Goal: Communication & Community: Answer question/provide support

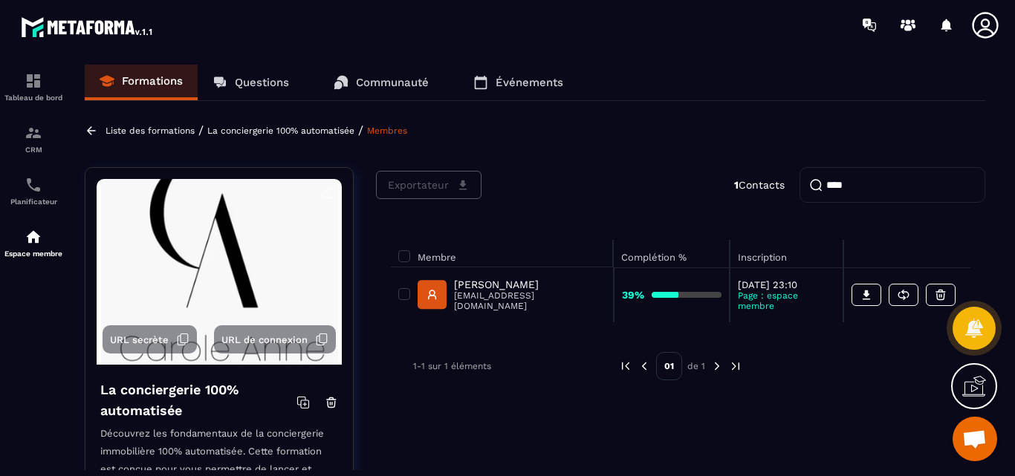
click at [253, 78] on p "Questions" at bounding box center [262, 82] width 54 height 13
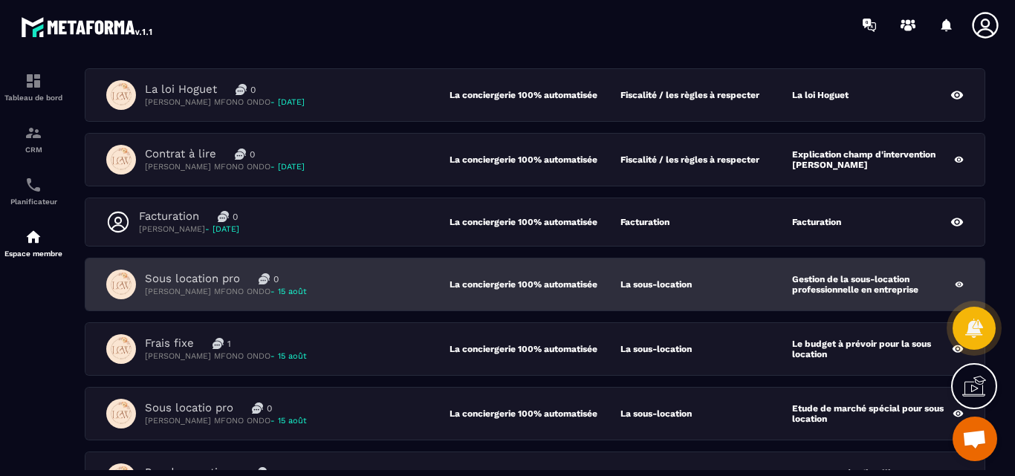
scroll to position [372, 0]
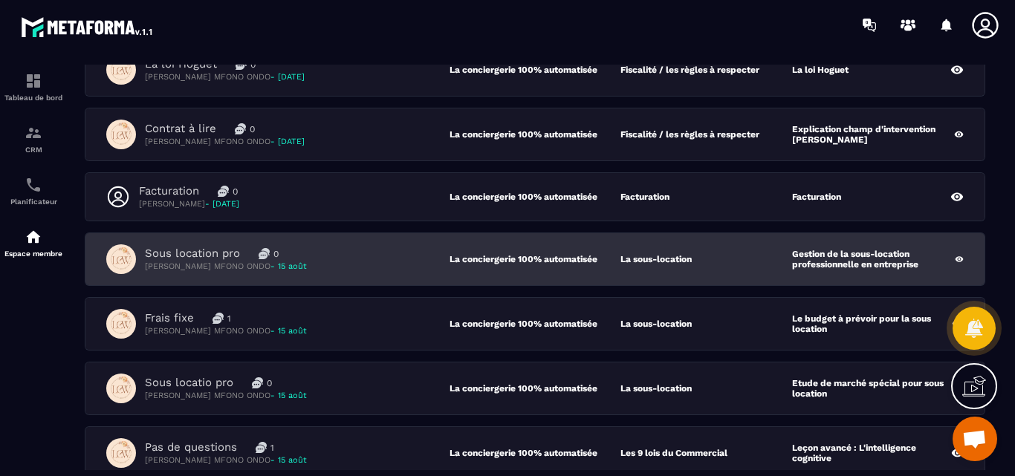
click at [210, 251] on p "Sous location pro" at bounding box center [192, 254] width 95 height 14
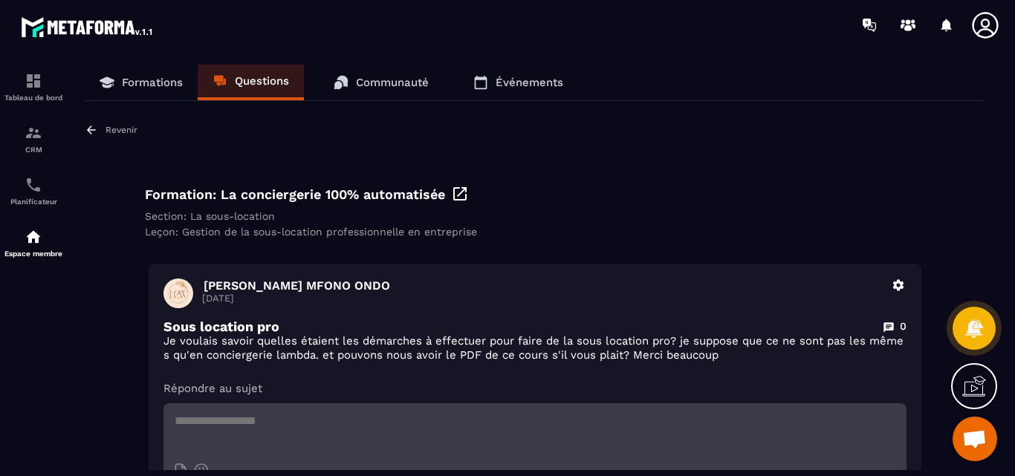
click at [107, 128] on p "Revenir" at bounding box center [122, 130] width 32 height 10
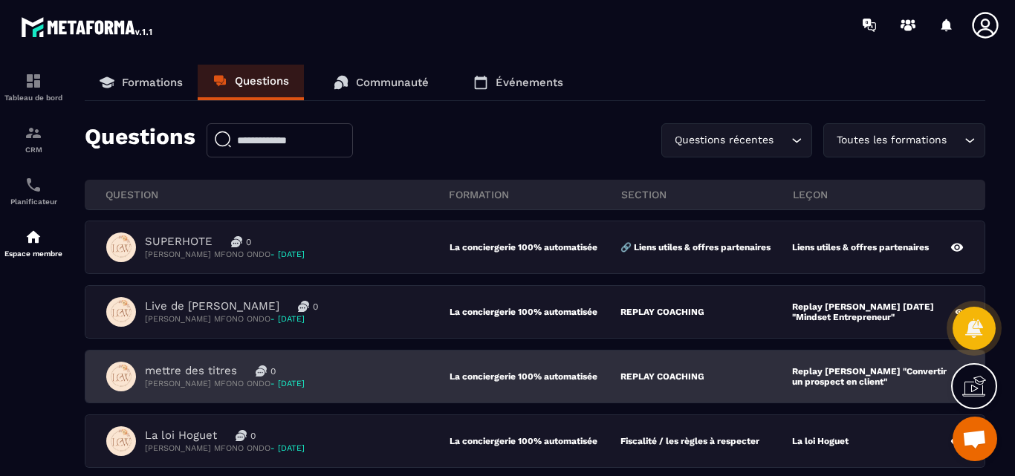
click at [189, 372] on p "mettre des titres" at bounding box center [191, 371] width 92 height 14
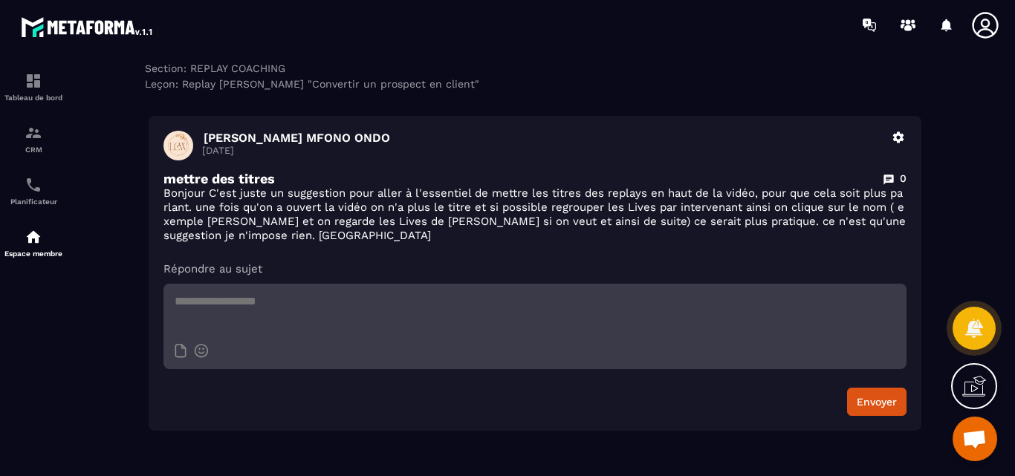
scroll to position [149, 0]
click at [192, 290] on textarea at bounding box center [535, 309] width 743 height 52
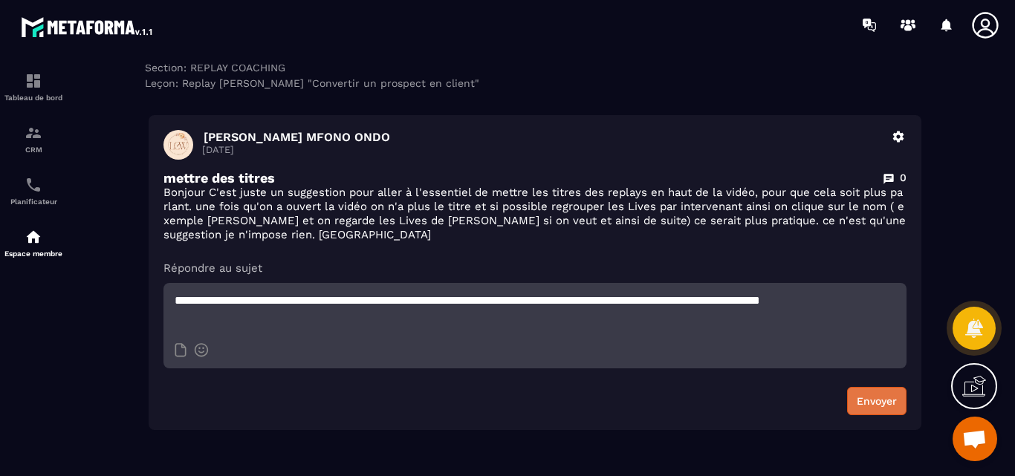
type textarea "**********"
click at [881, 401] on button "Envoyer" at bounding box center [876, 401] width 59 height 28
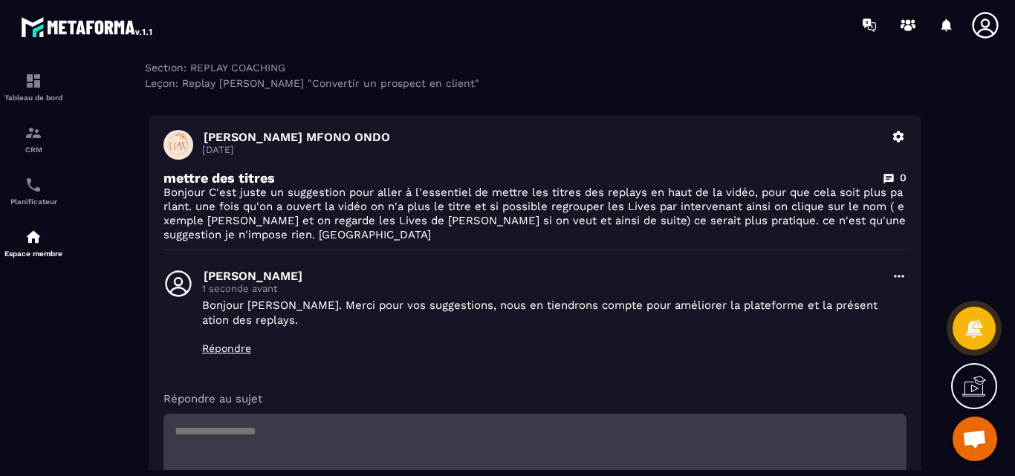
scroll to position [0, 0]
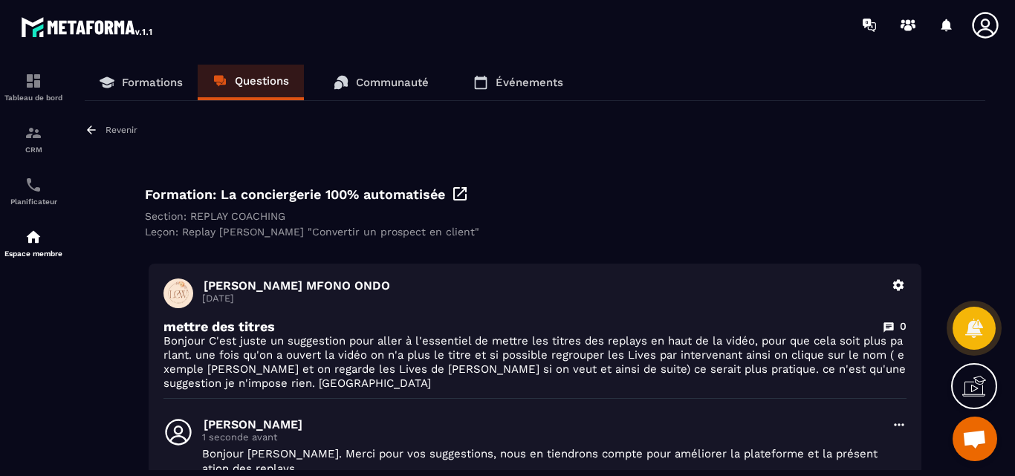
click at [121, 129] on p "Revenir" at bounding box center [122, 130] width 32 height 10
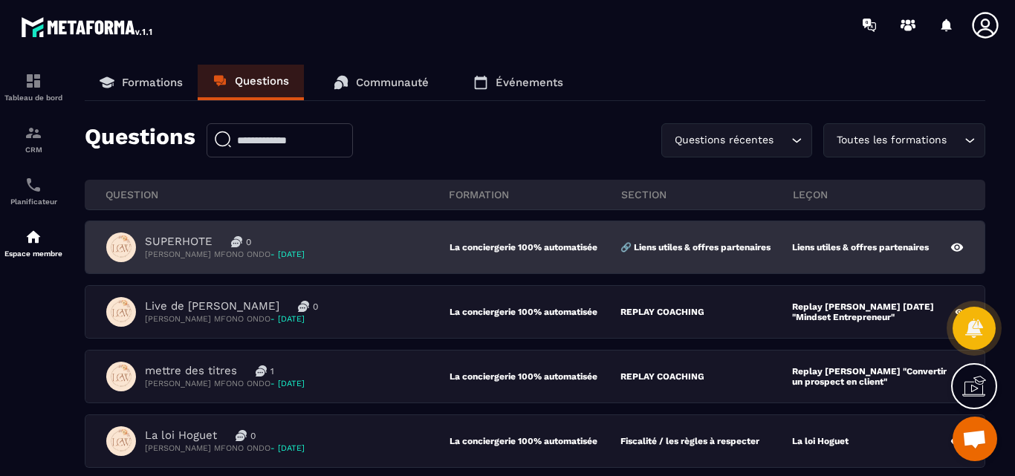
click at [175, 239] on p "SUPERHOTE" at bounding box center [179, 242] width 68 height 14
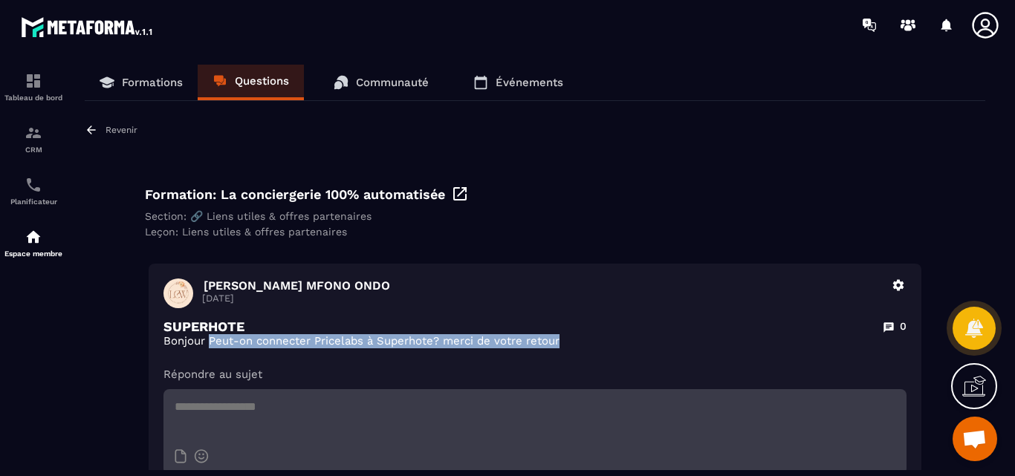
drag, startPoint x: 210, startPoint y: 346, endPoint x: 562, endPoint y: 349, distance: 352.3
click at [562, 349] on p "Bonjour Peut-on connecter Pricelabs à Superhote? merci de votre retour" at bounding box center [535, 341] width 743 height 14
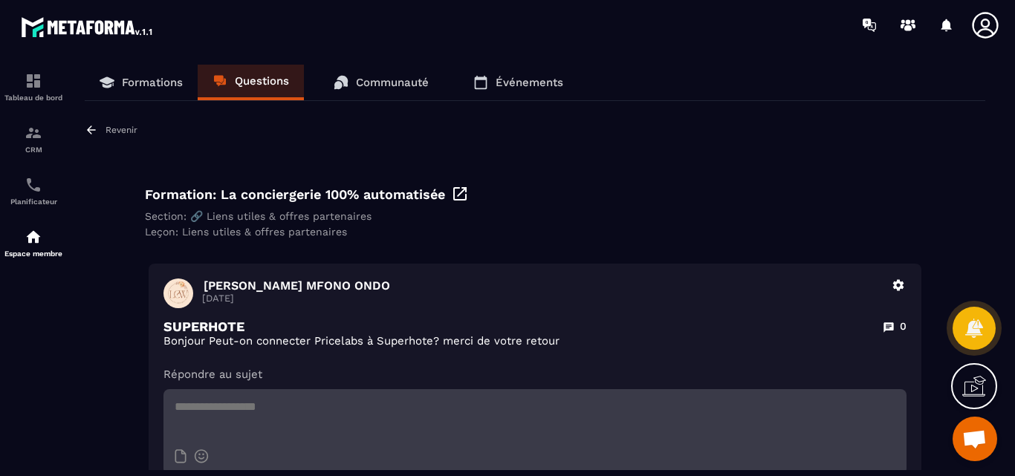
click at [123, 131] on p "Revenir" at bounding box center [122, 130] width 32 height 10
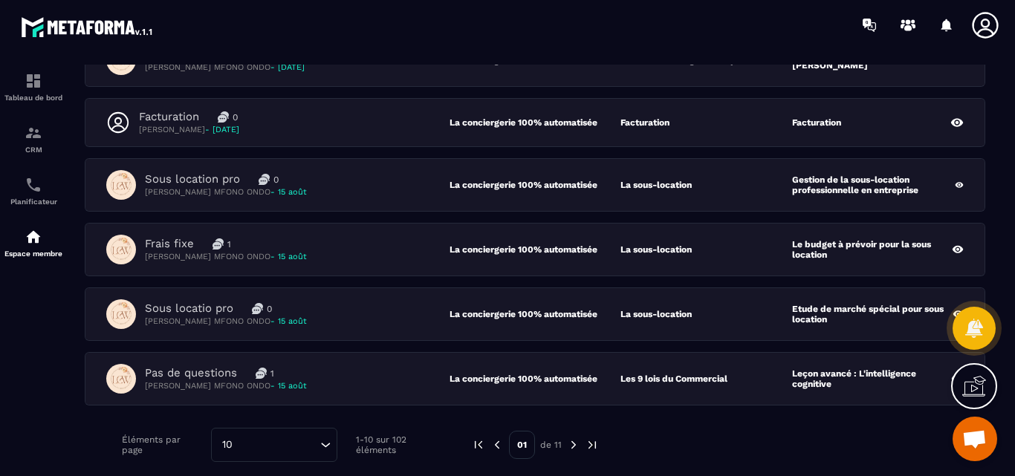
scroll to position [372, 0]
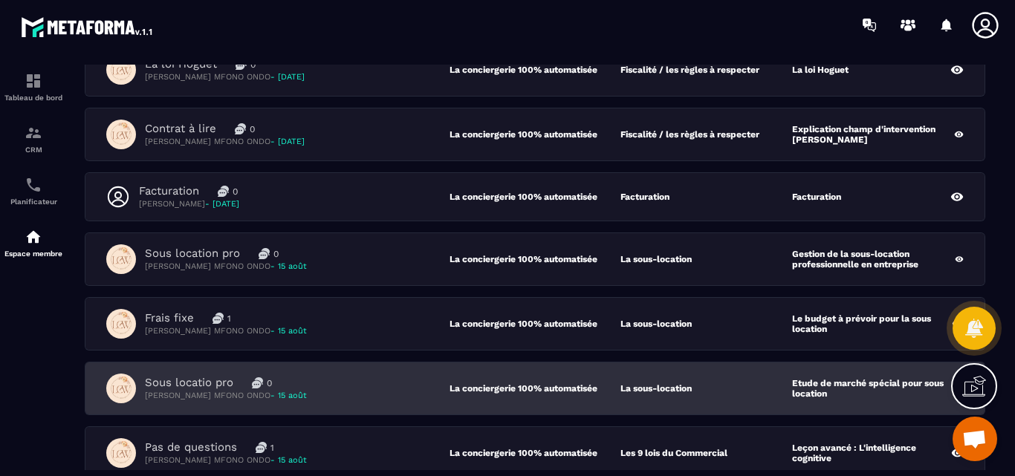
click at [206, 387] on p "Sous locatio pro" at bounding box center [189, 383] width 88 height 14
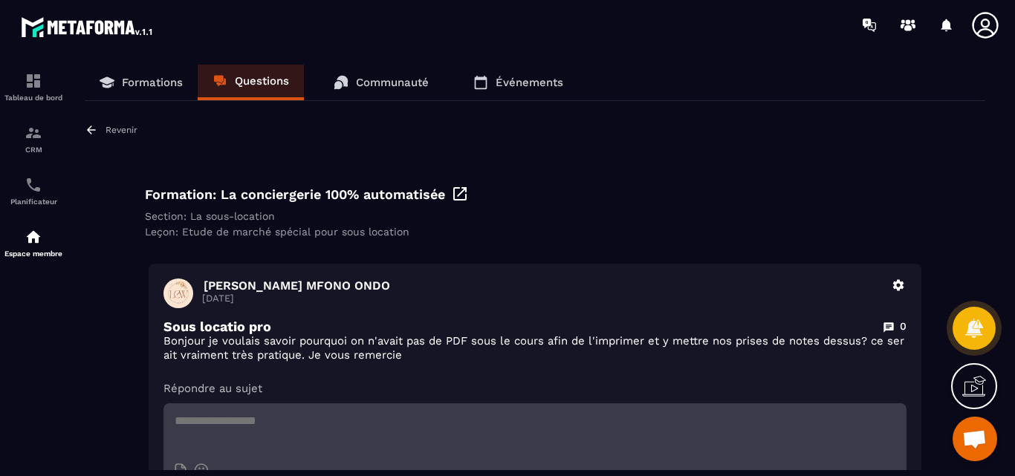
click at [124, 130] on p "Revenir" at bounding box center [122, 130] width 32 height 10
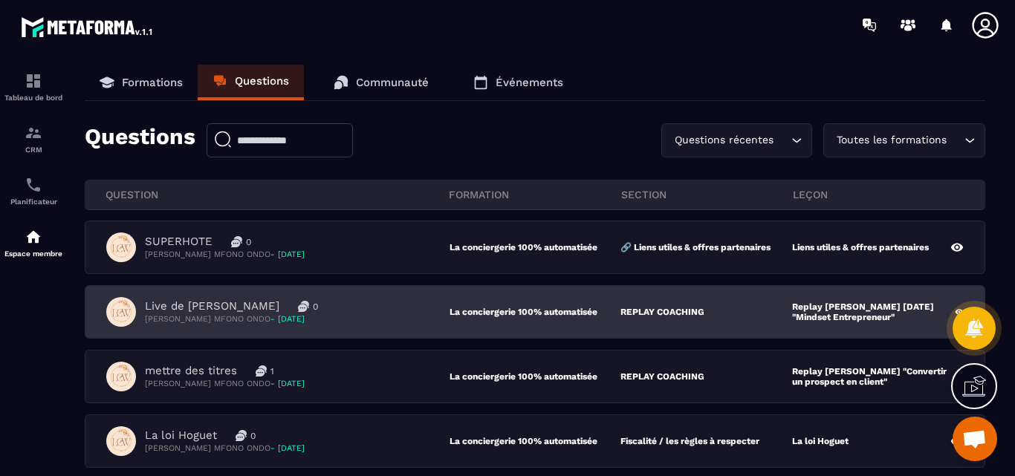
click at [193, 311] on p "Live de [PERSON_NAME]" at bounding box center [212, 307] width 135 height 14
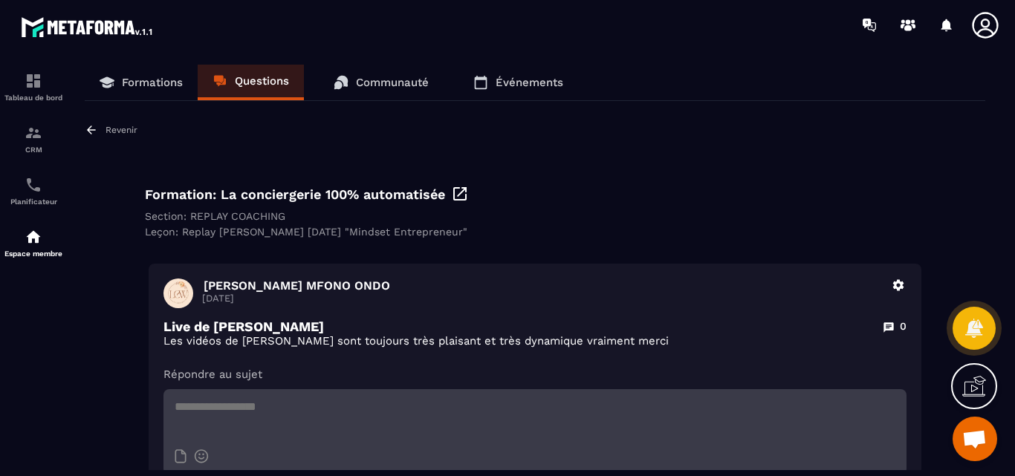
click at [230, 401] on textarea at bounding box center [535, 415] width 743 height 52
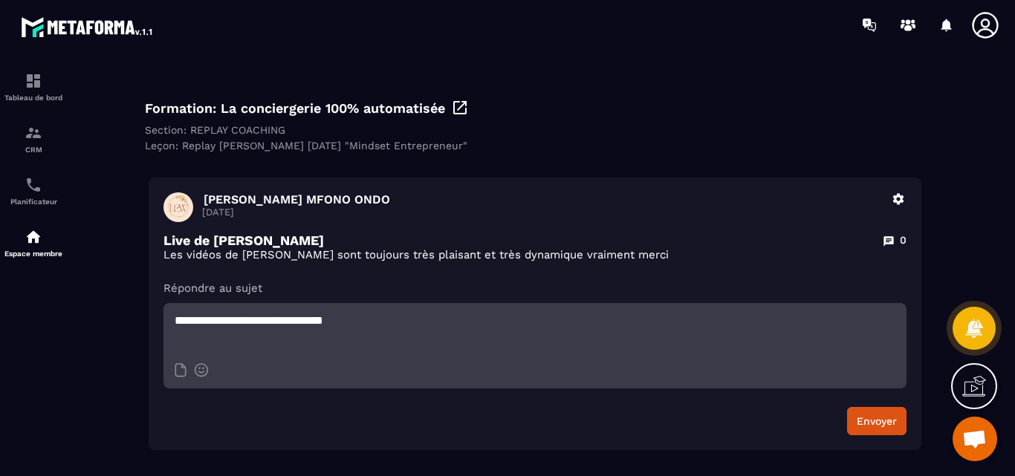
scroll to position [155, 0]
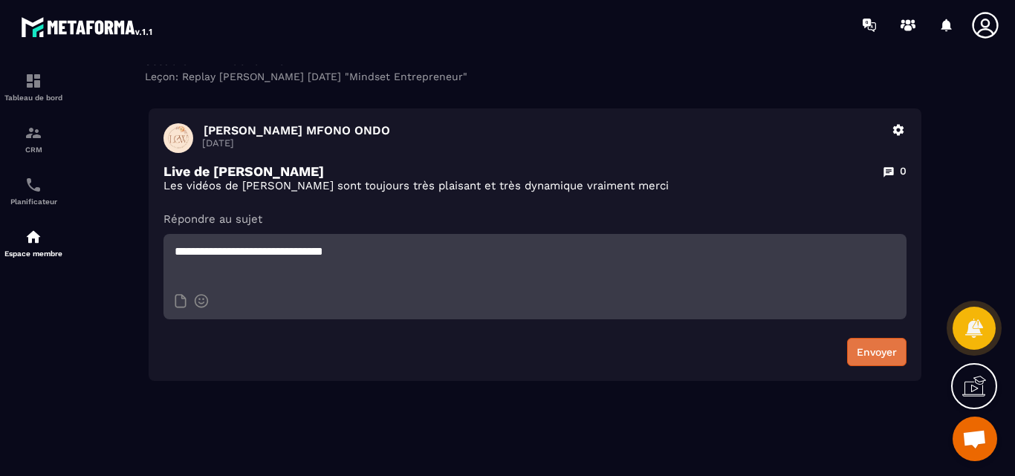
type textarea "**********"
click at [859, 360] on button "Envoyer" at bounding box center [876, 352] width 59 height 28
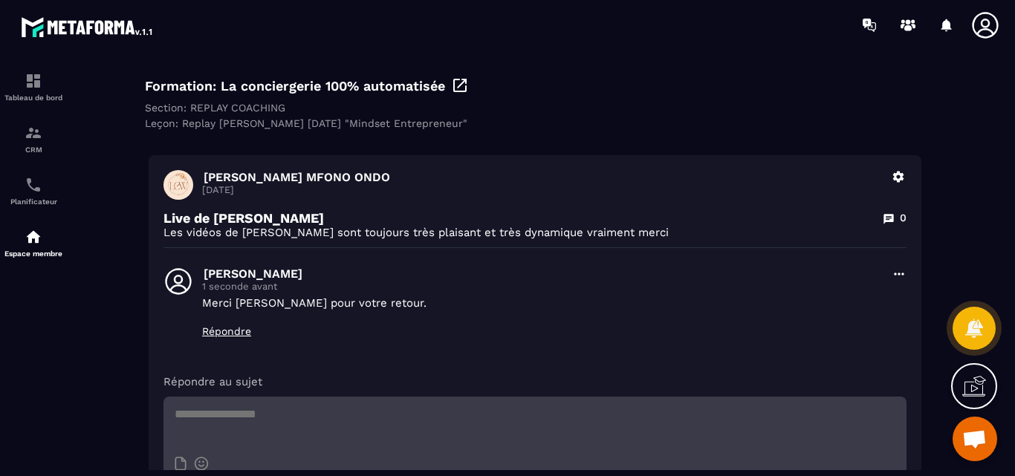
scroll to position [0, 0]
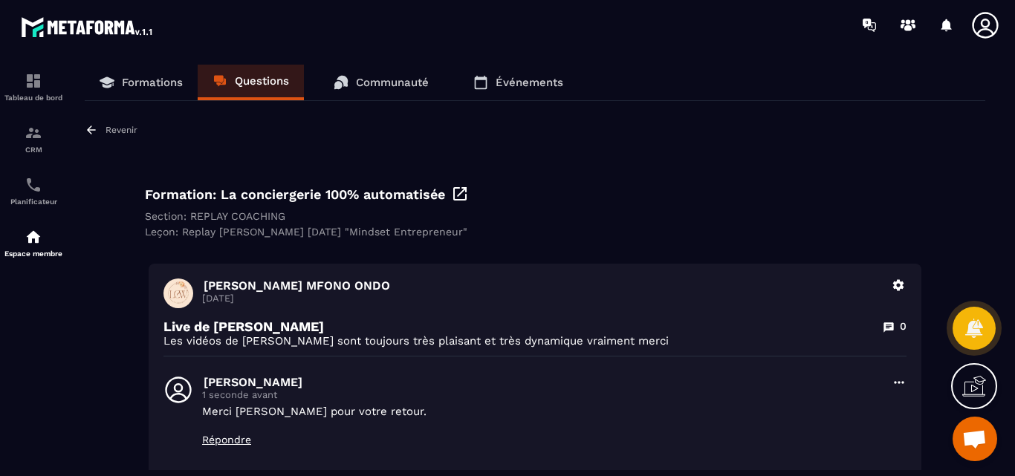
click at [111, 138] on div "Revenir Formation: La conciergerie 100% automatisée Section: REPLAY COACHING Le…" at bounding box center [535, 387] width 901 height 529
click at [111, 130] on p "Revenir" at bounding box center [122, 130] width 32 height 10
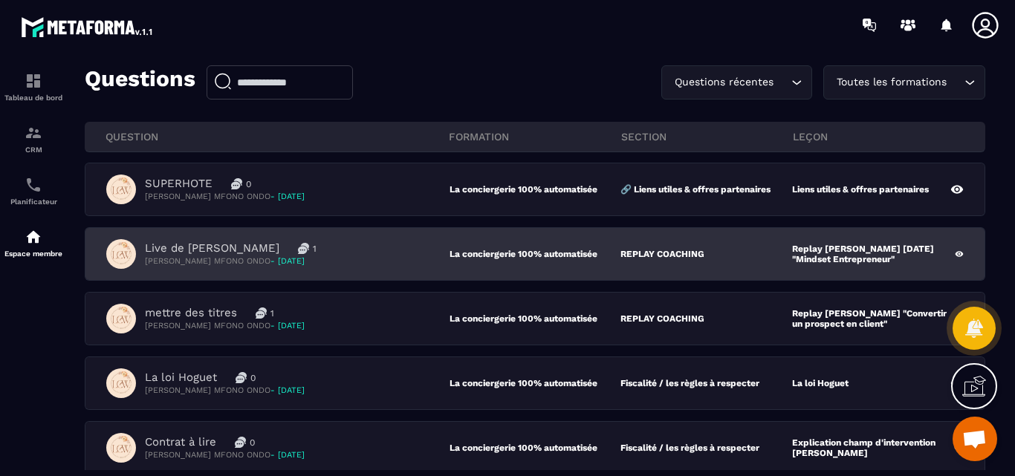
scroll to position [74, 0]
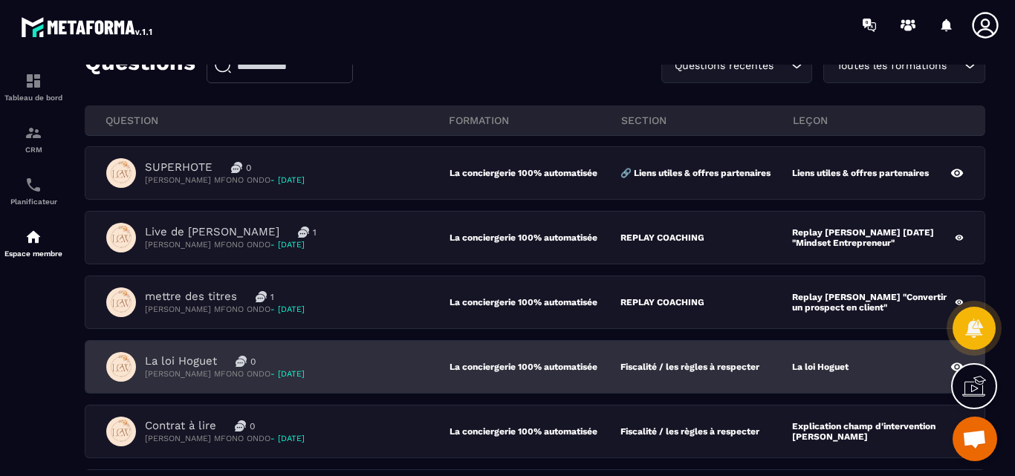
click at [164, 369] on p "[PERSON_NAME] MFONO ONDO - [DATE]" at bounding box center [225, 374] width 160 height 11
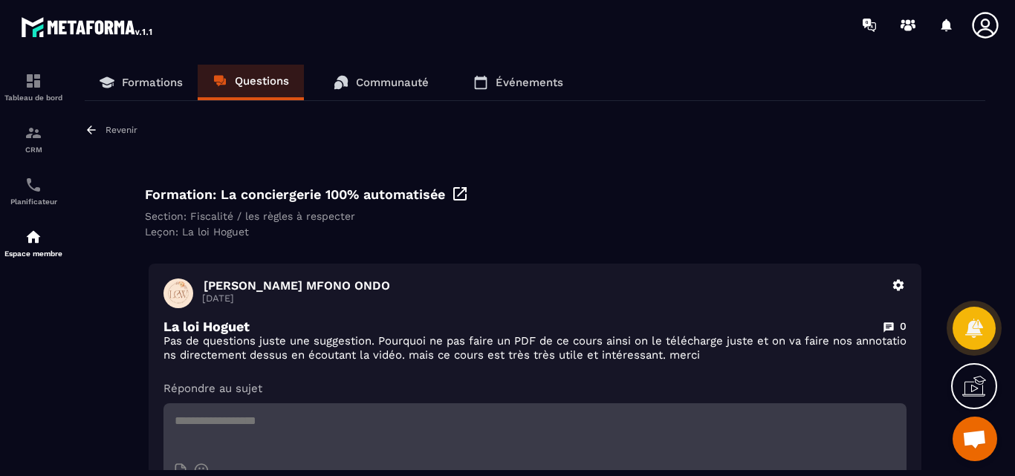
click at [94, 127] on icon at bounding box center [91, 129] width 13 height 13
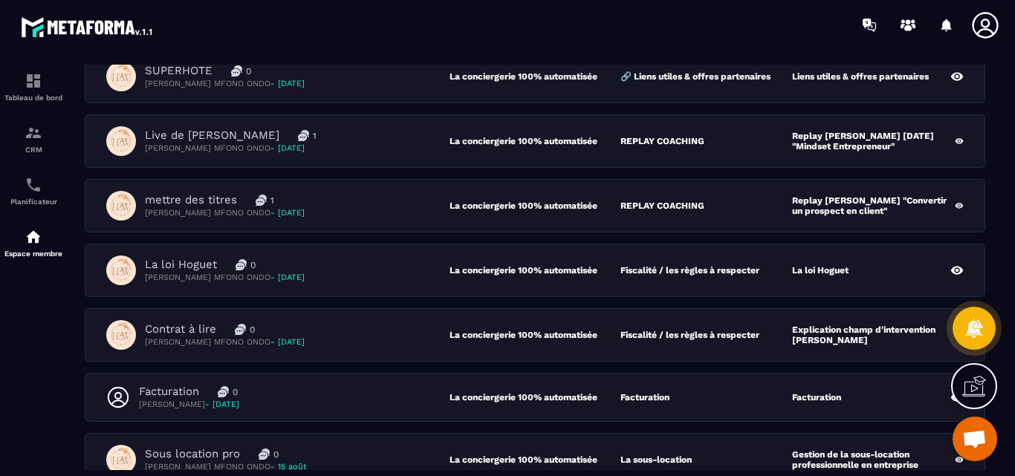
scroll to position [223, 0]
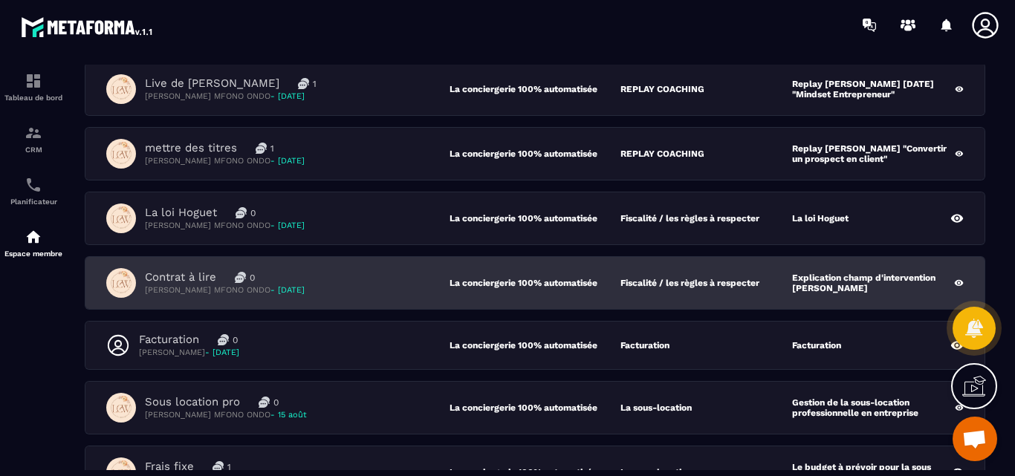
click at [183, 279] on p "Contrat à lire" at bounding box center [180, 278] width 71 height 14
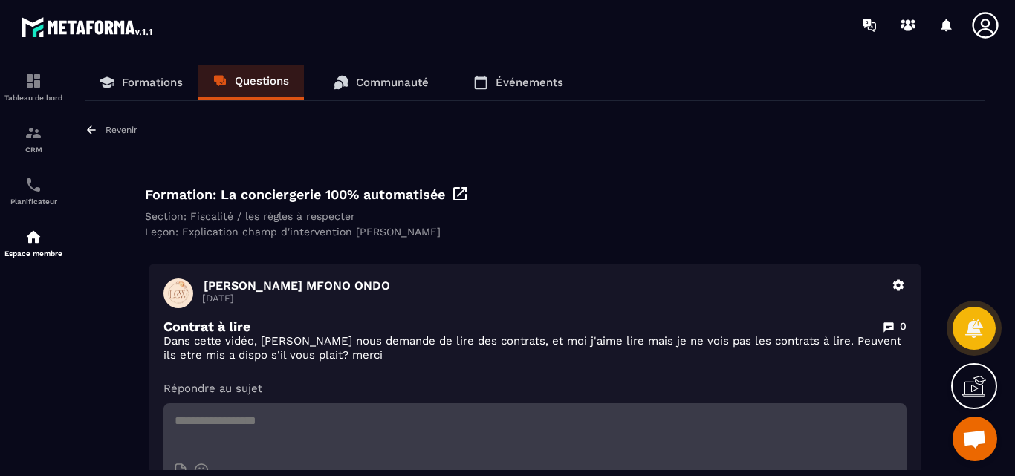
click at [114, 131] on p "Revenir" at bounding box center [122, 130] width 32 height 10
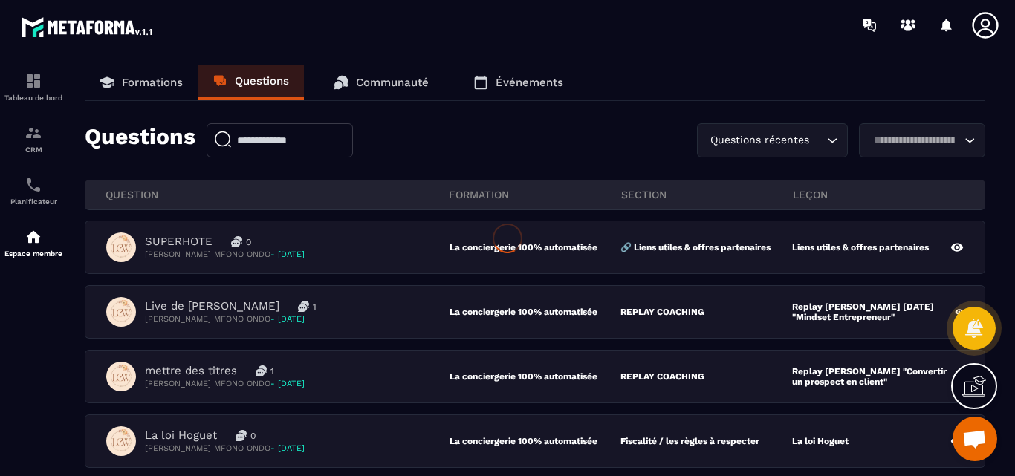
click at [184, 243] on div at bounding box center [507, 238] width 1015 height 476
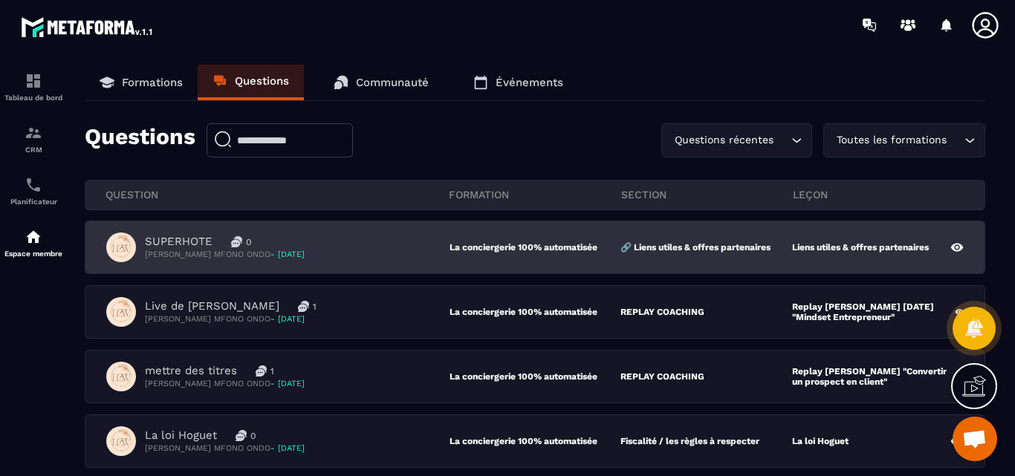
click at [187, 242] on p "SUPERHOTE" at bounding box center [179, 242] width 68 height 14
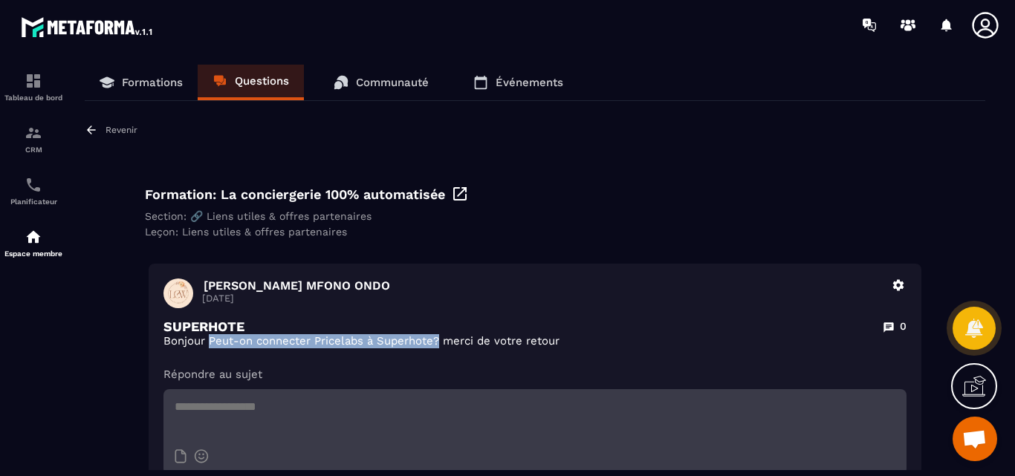
drag, startPoint x: 212, startPoint y: 344, endPoint x: 439, endPoint y: 344, distance: 227.4
click at [439, 344] on p "Bonjour Peut-on connecter Pricelabs à Superhote? merci de votre retour" at bounding box center [535, 341] width 743 height 14
copy p "Peut-on connecter Pricelabs à Superhote?"
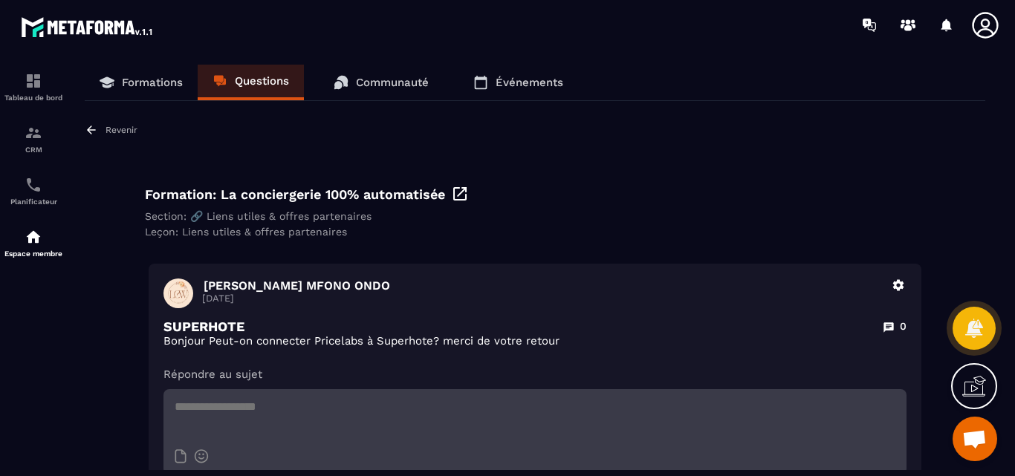
click at [120, 126] on p "Revenir" at bounding box center [122, 130] width 32 height 10
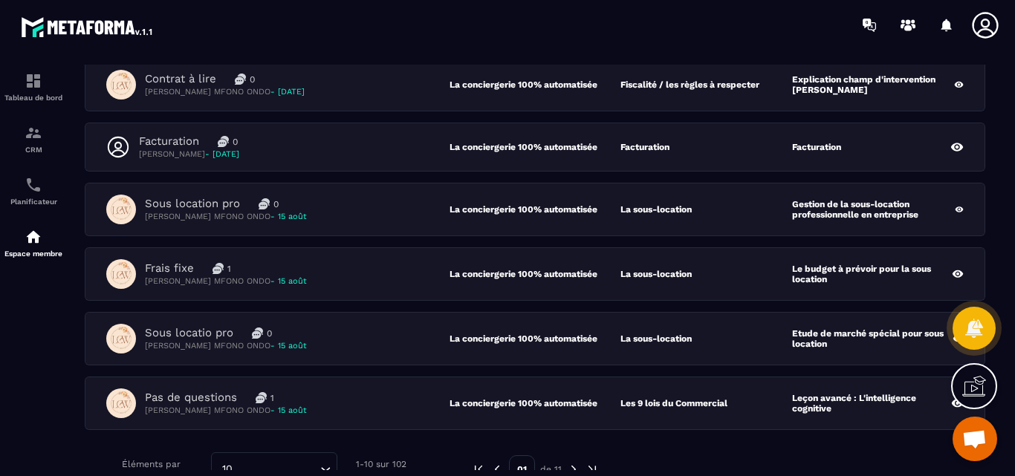
scroll to position [446, 0]
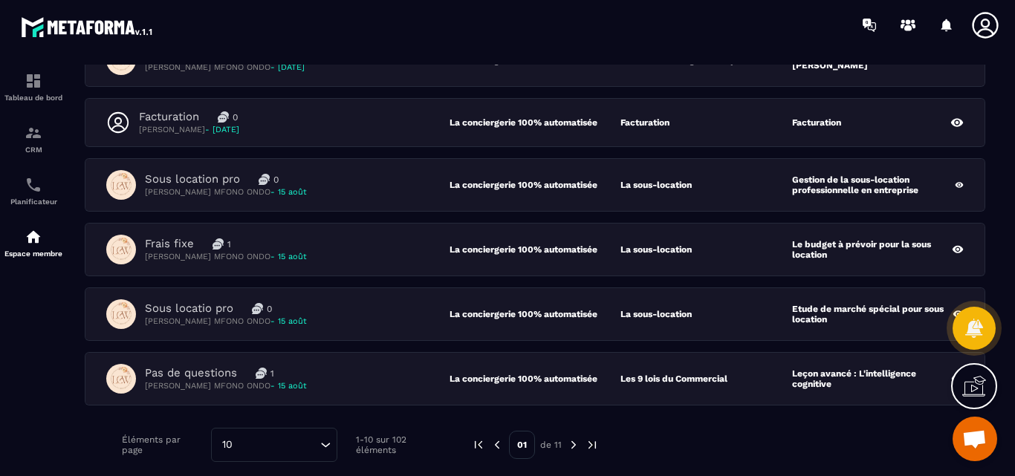
click at [571, 445] on img at bounding box center [573, 445] width 13 height 13
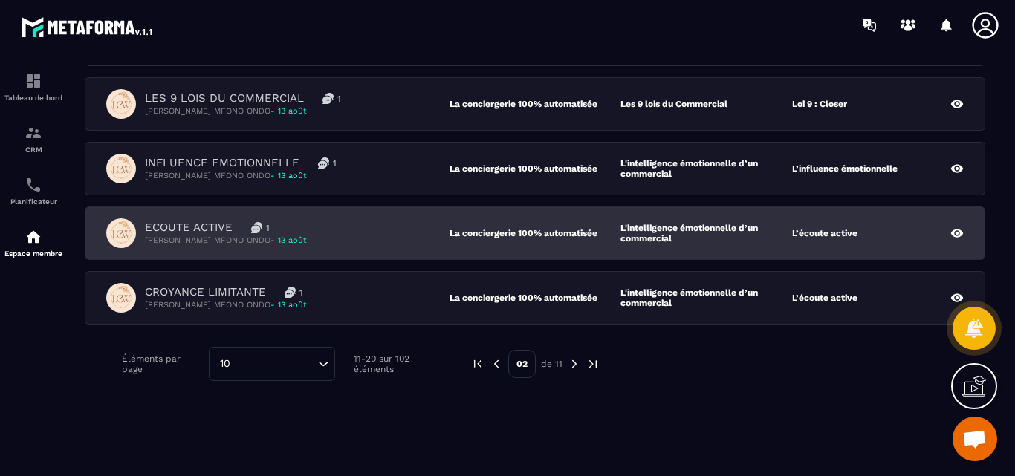
scroll to position [291, 0]
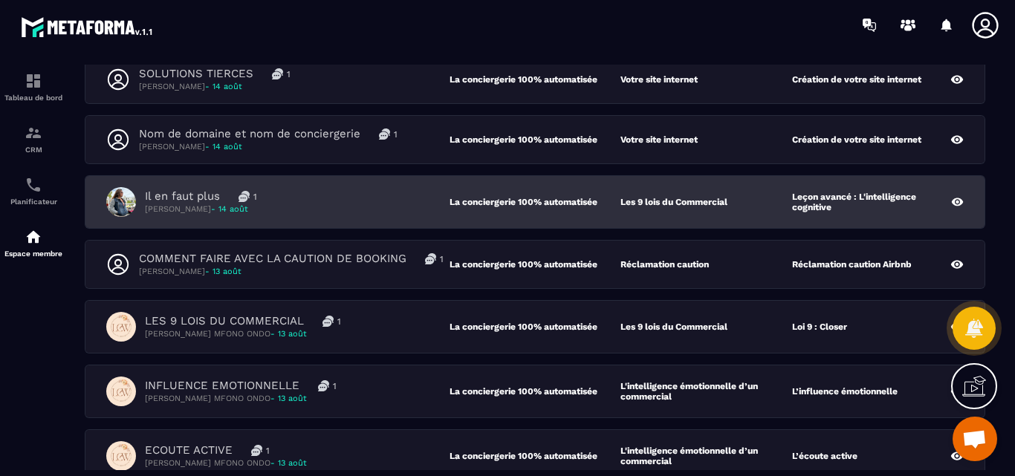
click at [195, 198] on p "Il en faut plus" at bounding box center [182, 197] width 75 height 14
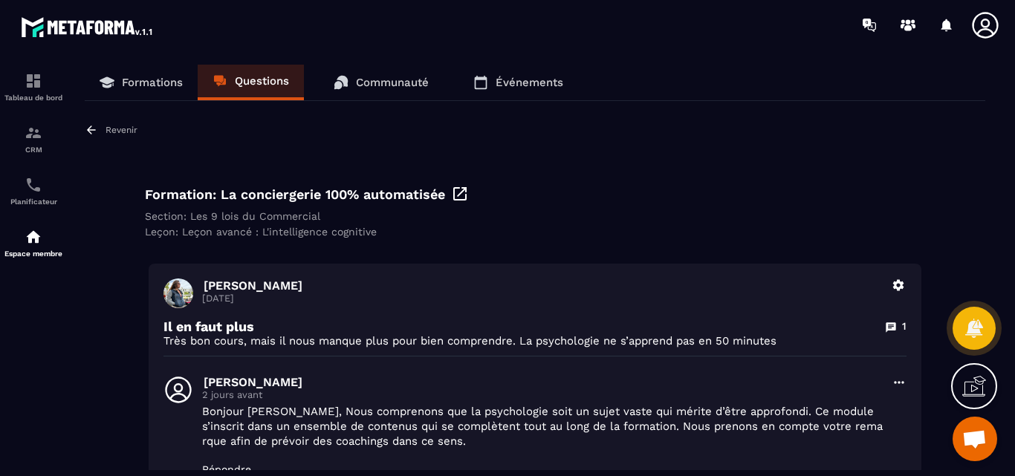
click at [126, 130] on p "Revenir" at bounding box center [122, 130] width 32 height 10
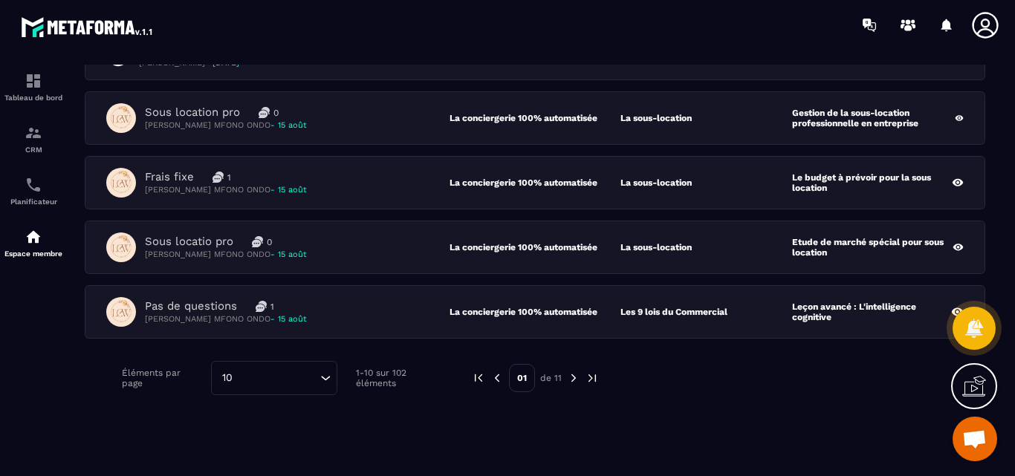
scroll to position [520, 0]
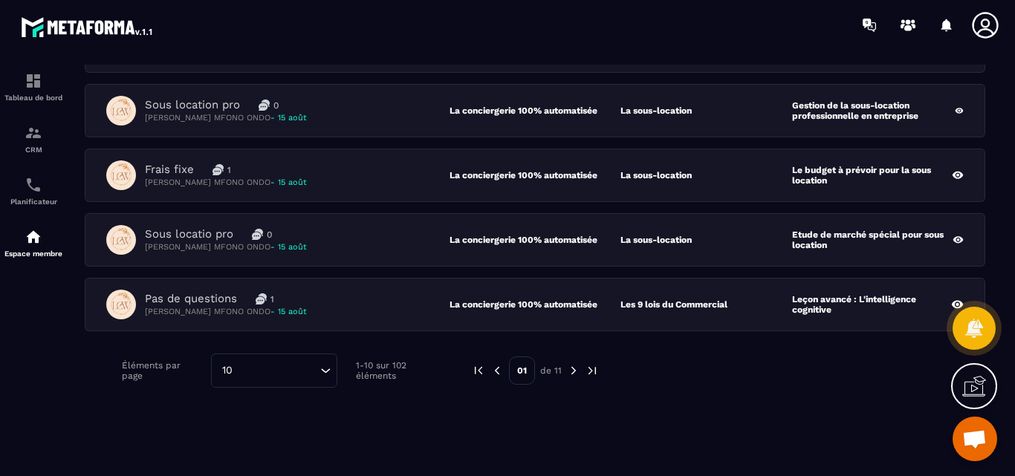
click at [571, 372] on img at bounding box center [573, 370] width 13 height 13
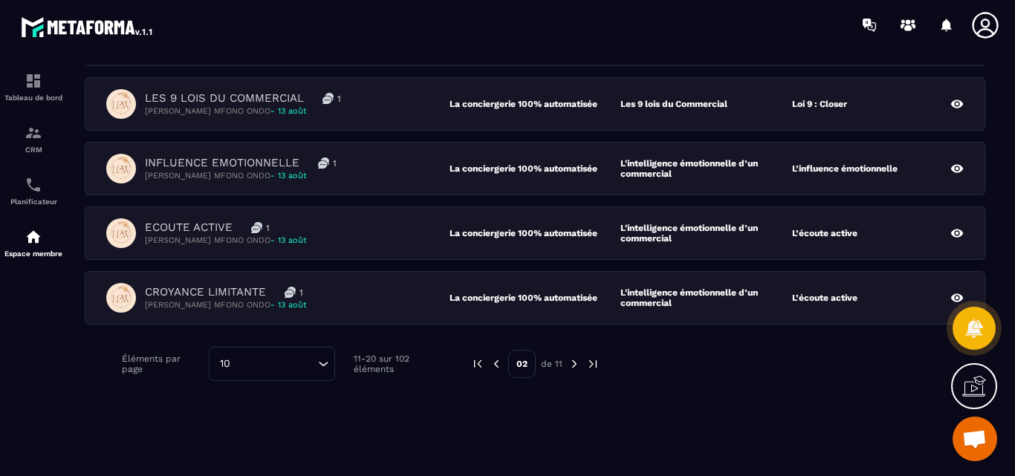
scroll to position [507, 0]
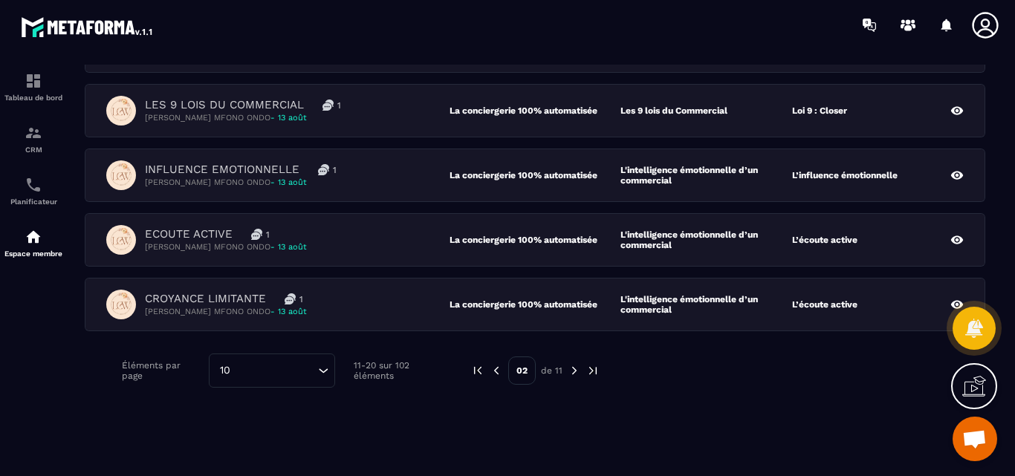
click at [575, 371] on img at bounding box center [574, 370] width 13 height 13
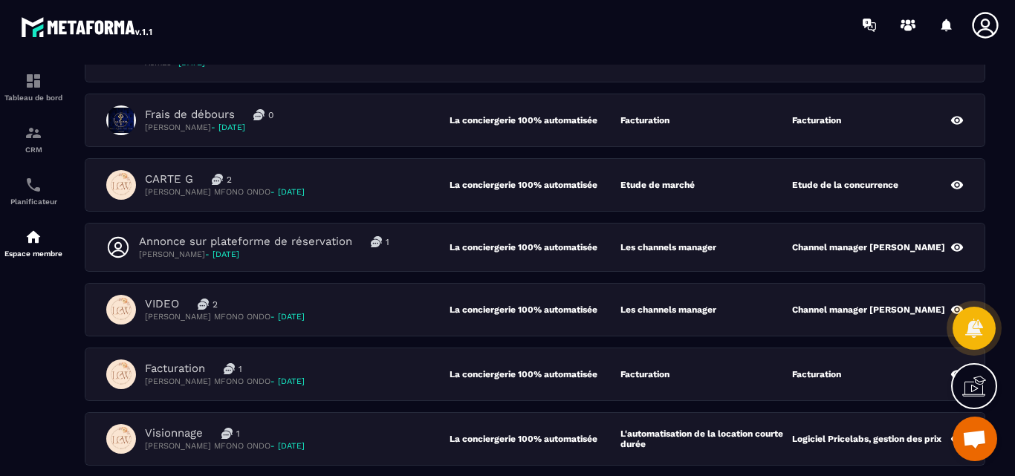
scroll to position [288, 0]
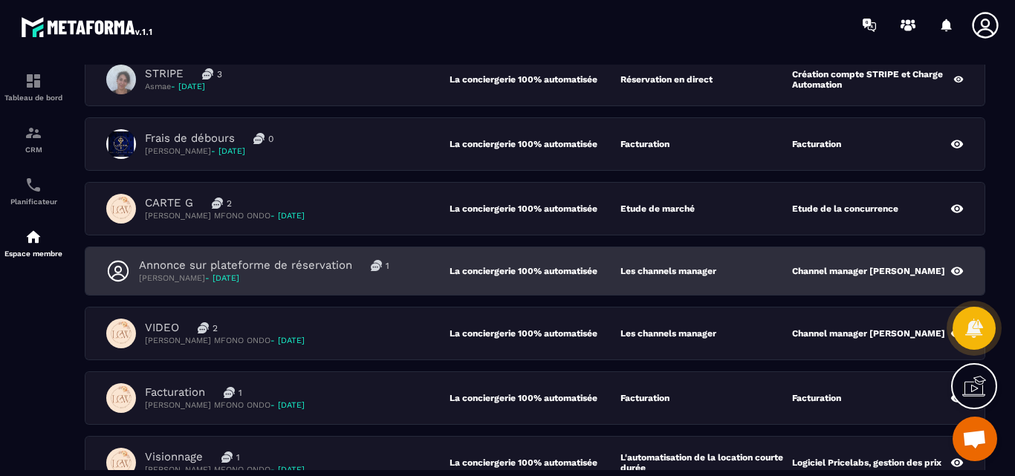
click at [288, 273] on p "[PERSON_NAME] - [DATE]" at bounding box center [264, 278] width 250 height 11
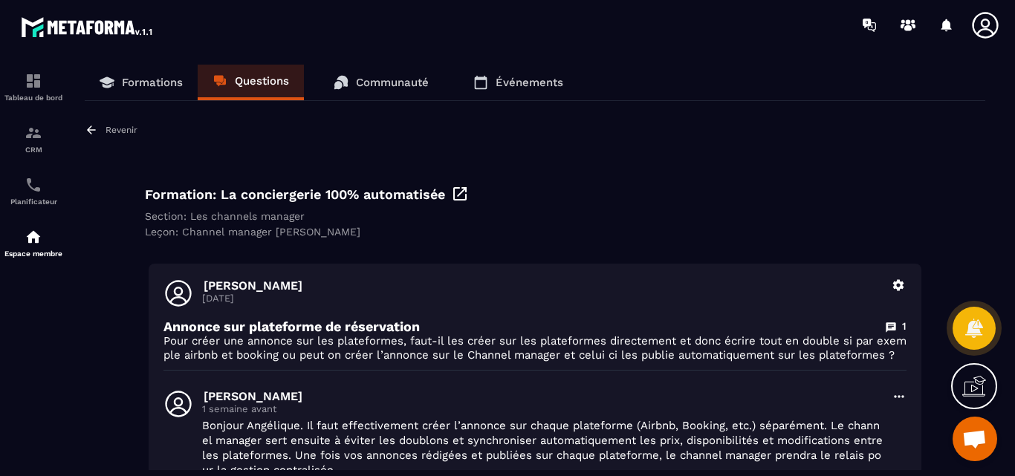
click at [123, 129] on p "Revenir" at bounding box center [122, 130] width 32 height 10
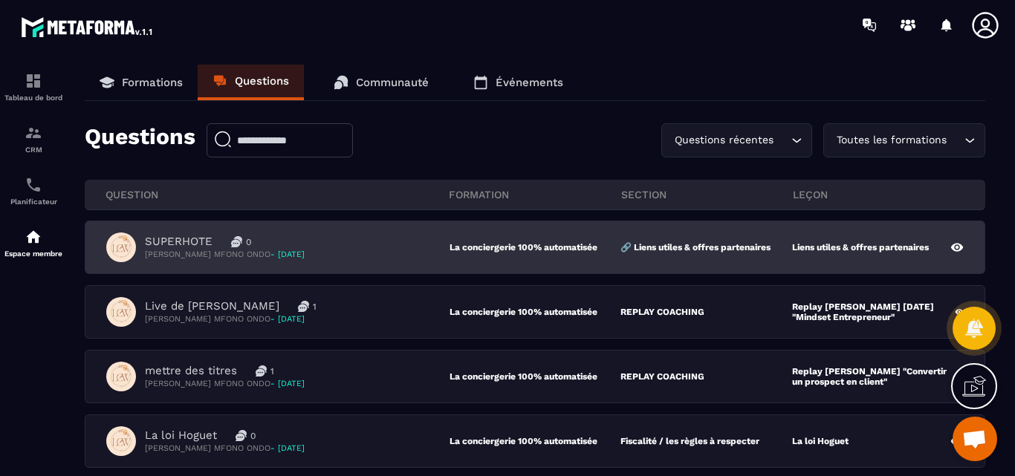
click at [171, 242] on p "SUPERHOTE" at bounding box center [179, 242] width 68 height 14
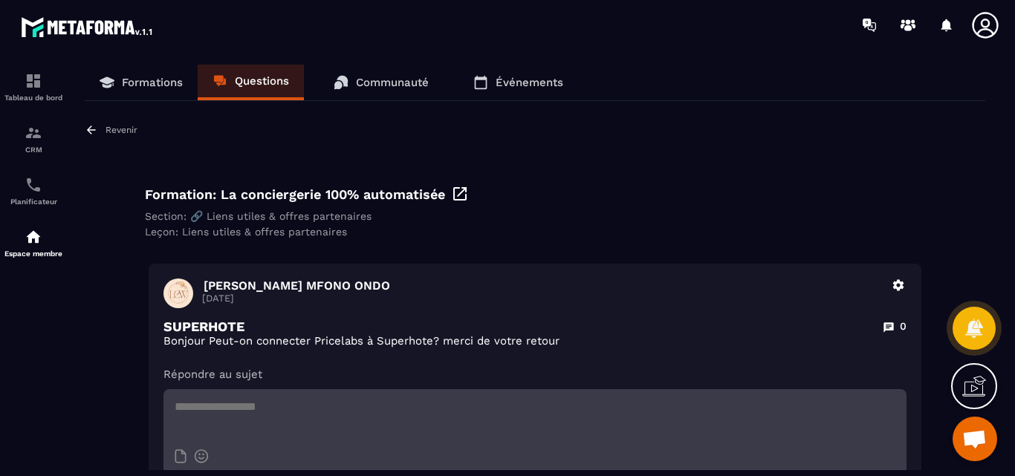
click at [202, 405] on textarea at bounding box center [535, 415] width 743 height 52
paste textarea "**********"
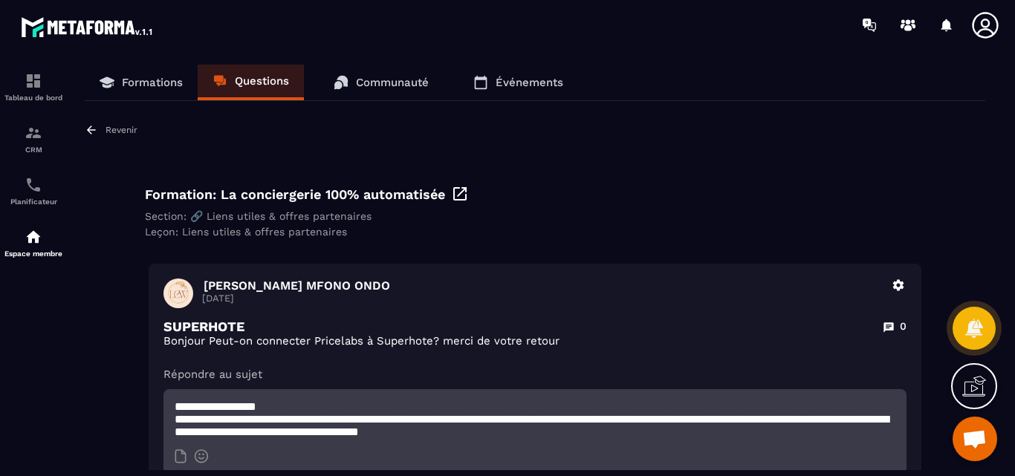
scroll to position [1, 0]
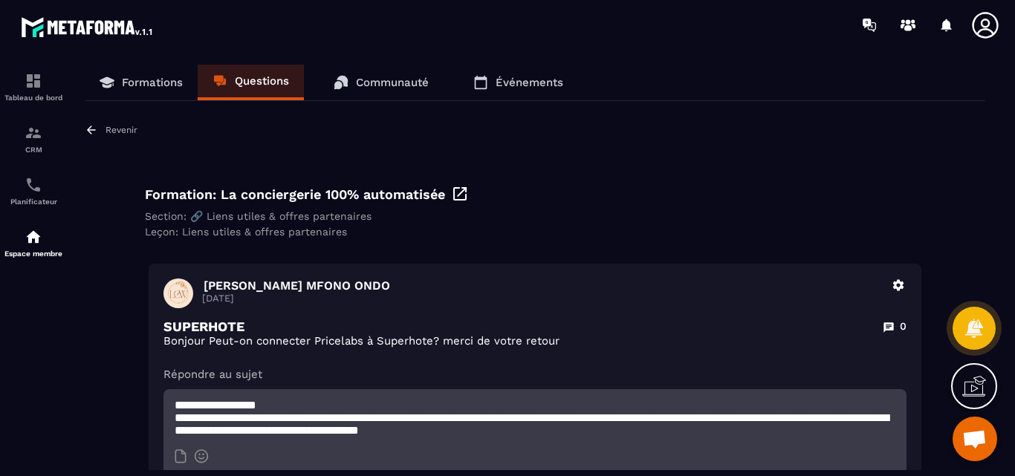
click at [721, 421] on textarea "**********" at bounding box center [535, 415] width 743 height 52
click at [819, 421] on textarea "**********" at bounding box center [535, 415] width 743 height 52
click at [857, 427] on textarea "**********" at bounding box center [535, 415] width 743 height 52
drag, startPoint x: 502, startPoint y: 422, endPoint x: 554, endPoint y: 422, distance: 52.0
click at [554, 422] on textarea "**********" at bounding box center [535, 415] width 743 height 52
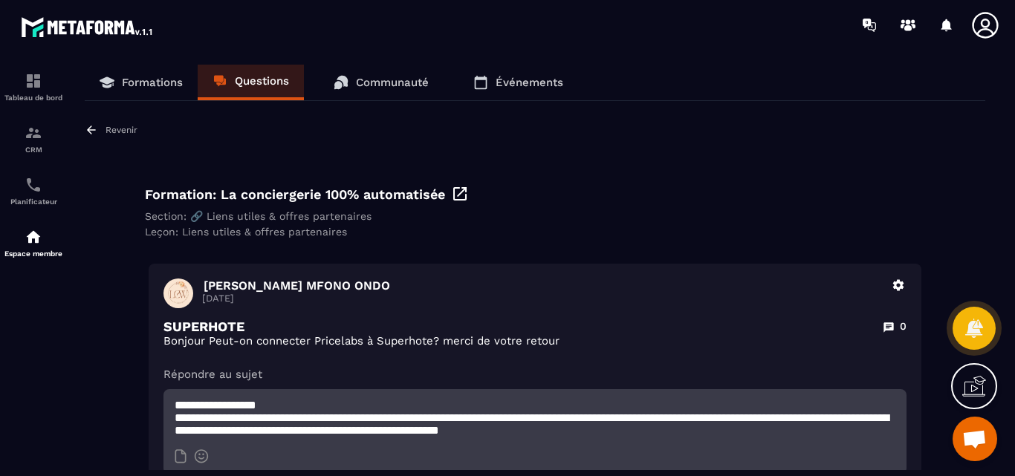
click at [771, 436] on textarea "**********" at bounding box center [535, 415] width 743 height 52
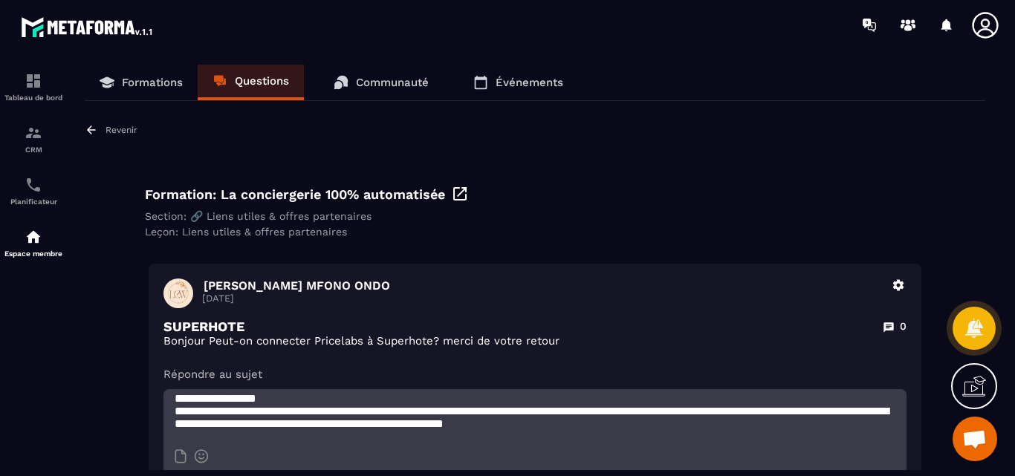
scroll to position [158, 0]
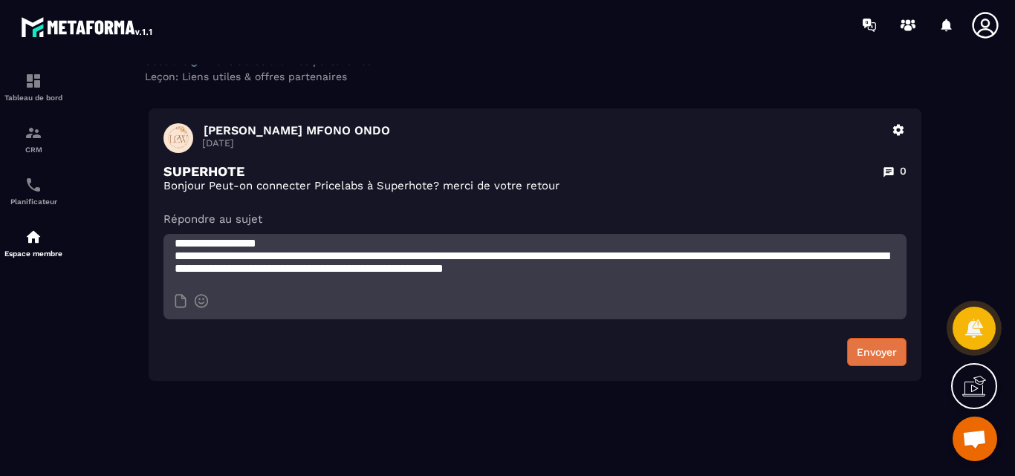
type textarea "**********"
click at [878, 346] on button "Envoyer" at bounding box center [876, 352] width 59 height 28
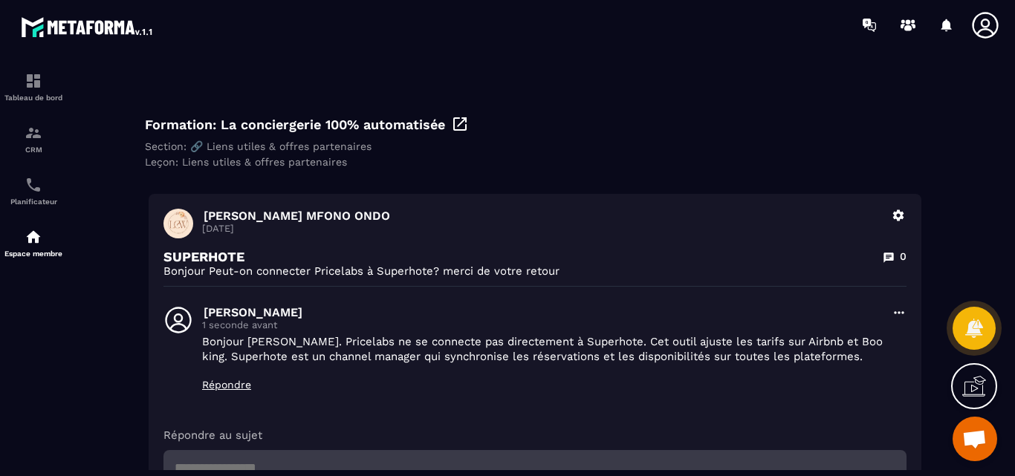
scroll to position [0, 0]
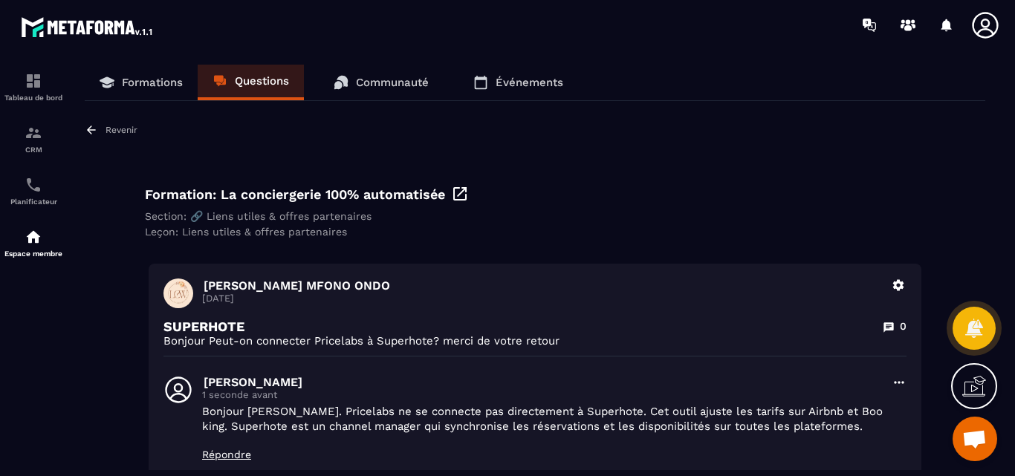
click at [112, 126] on p "Revenir" at bounding box center [122, 130] width 32 height 10
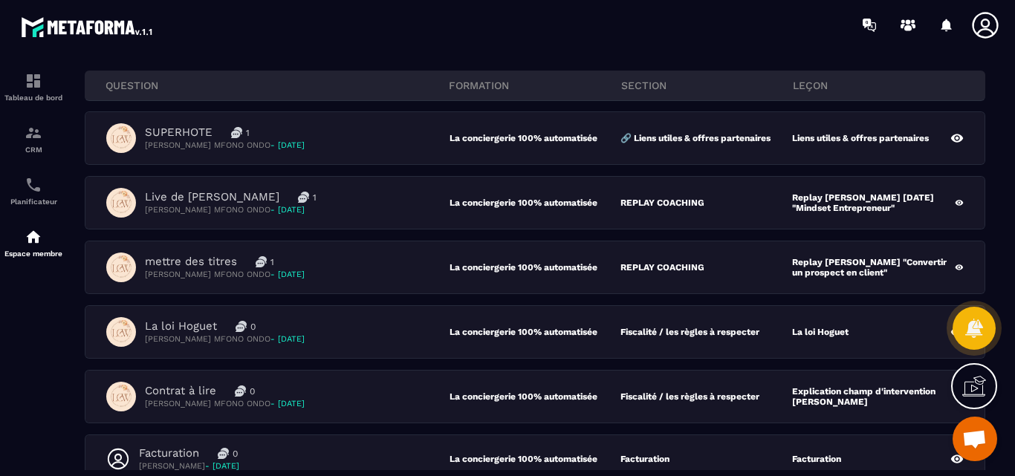
scroll to position [149, 0]
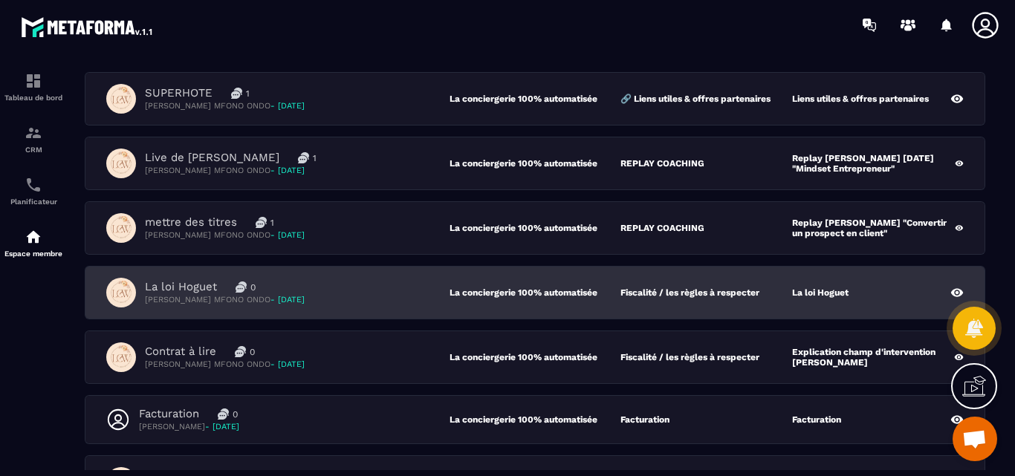
click at [199, 288] on p "La loi Hoguet" at bounding box center [181, 287] width 72 height 14
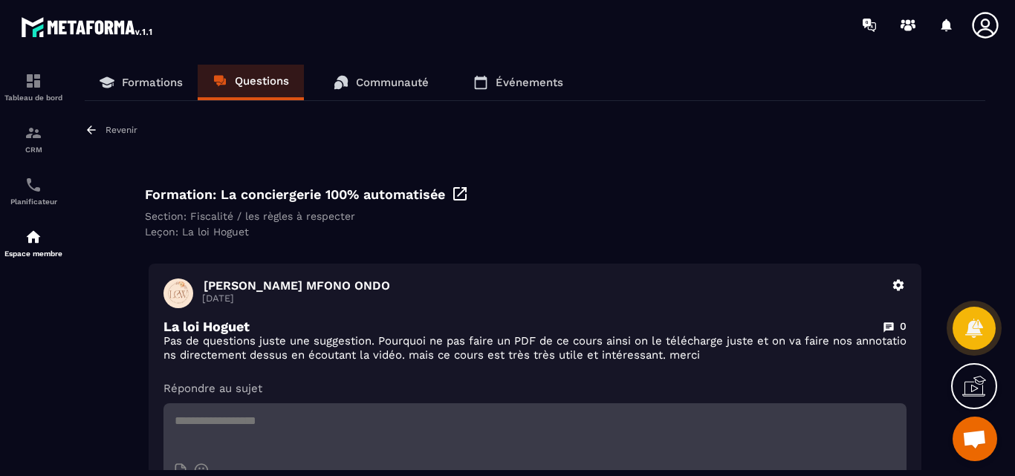
click at [120, 131] on p "Revenir" at bounding box center [122, 130] width 32 height 10
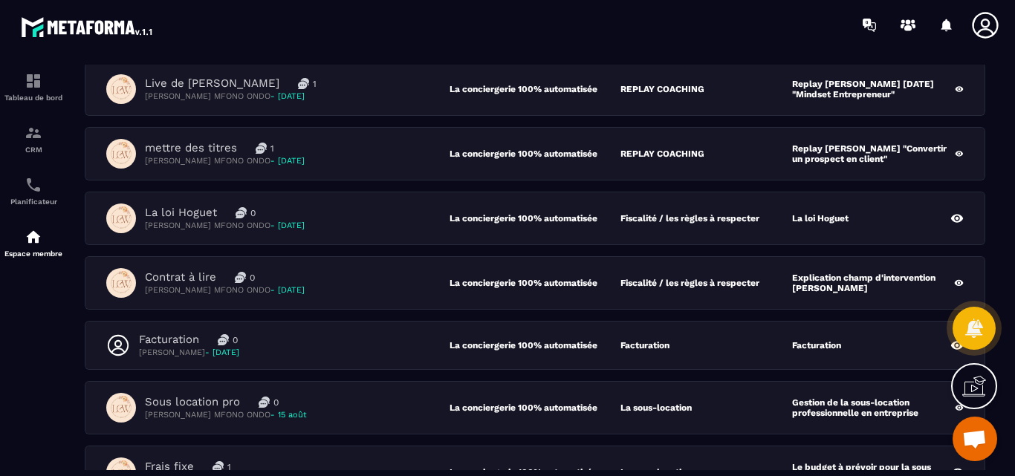
scroll to position [297, 0]
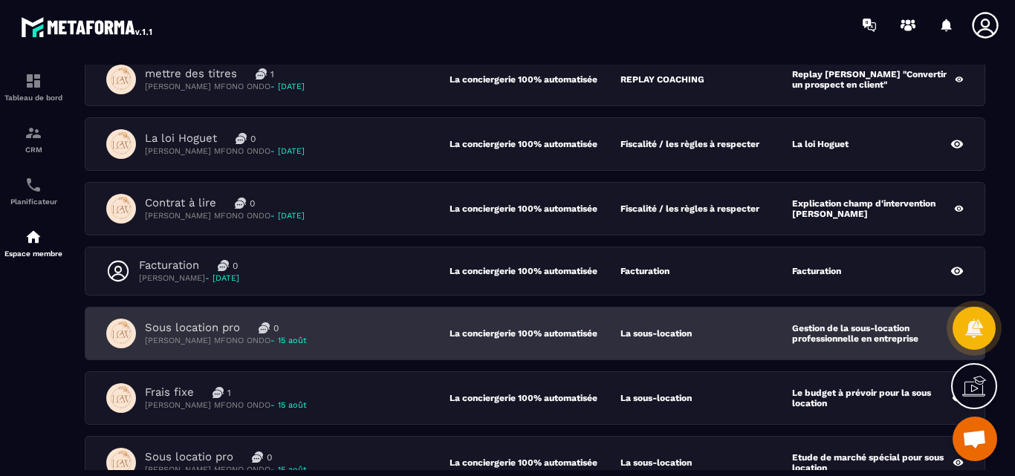
click at [197, 329] on p "Sous location pro" at bounding box center [192, 328] width 95 height 14
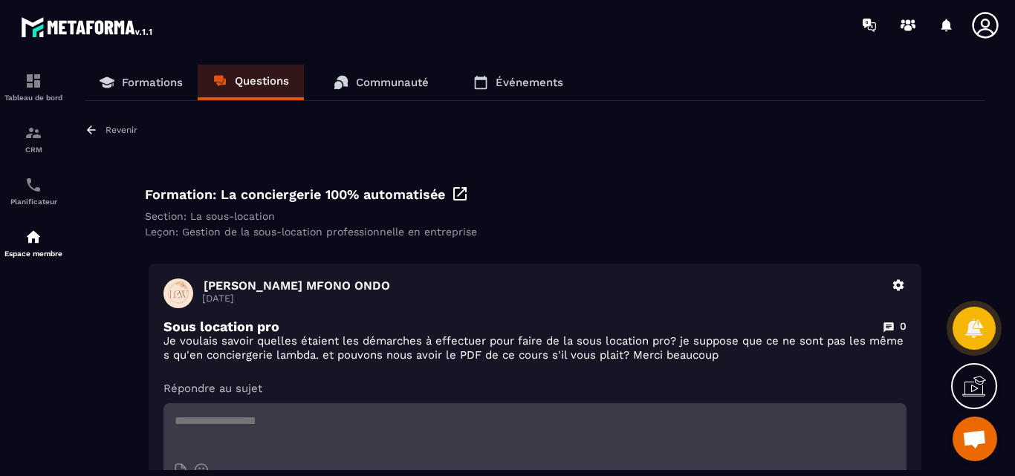
click at [460, 194] on icon at bounding box center [459, 193] width 13 height 13
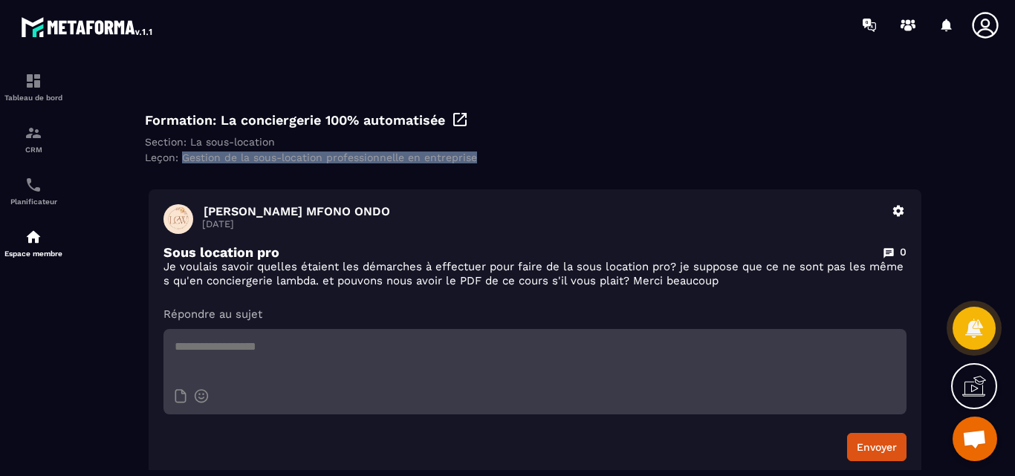
drag, startPoint x: 181, startPoint y: 158, endPoint x: 479, endPoint y: 156, distance: 297.3
click at [479, 156] on div "Leçon: Gestion de la sous-location professionnelle en entreprise" at bounding box center [535, 158] width 780 height 12
copy div "Gestion de la sous-location professionnelle en entreprise"
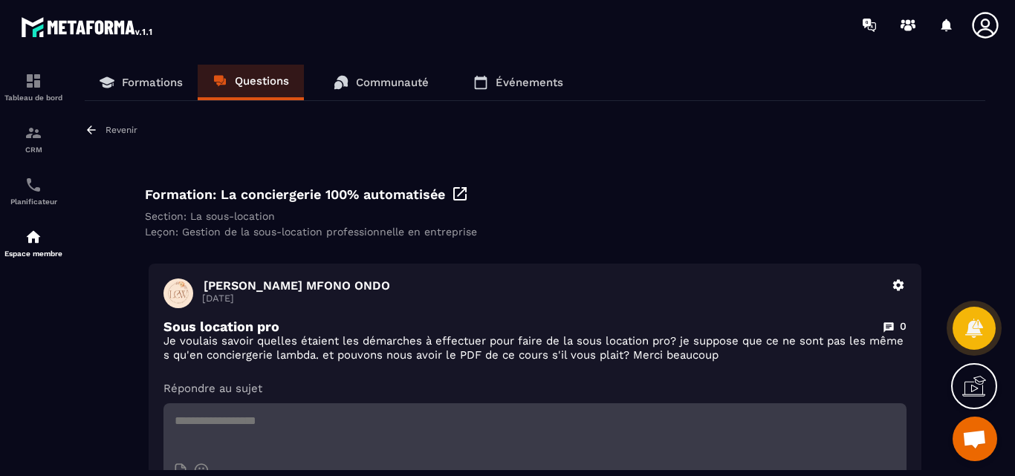
click at [114, 129] on p "Revenir" at bounding box center [122, 130] width 32 height 10
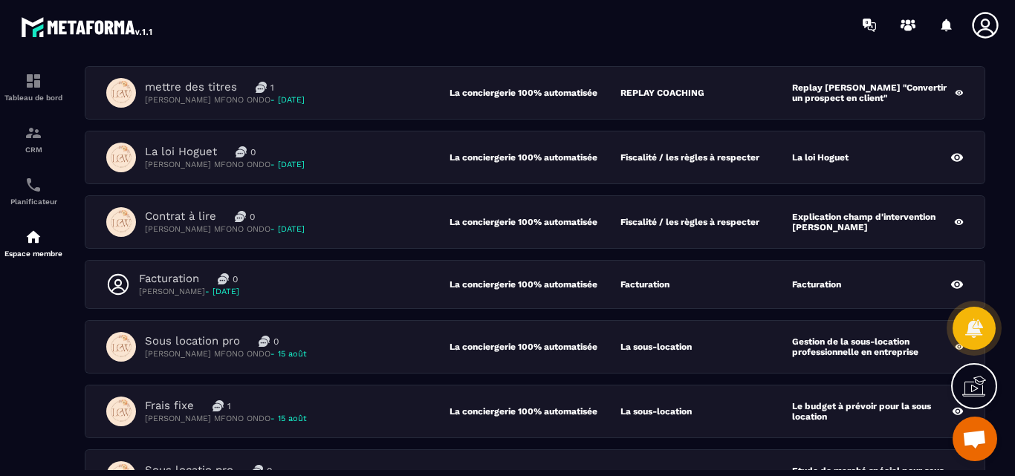
scroll to position [297, 0]
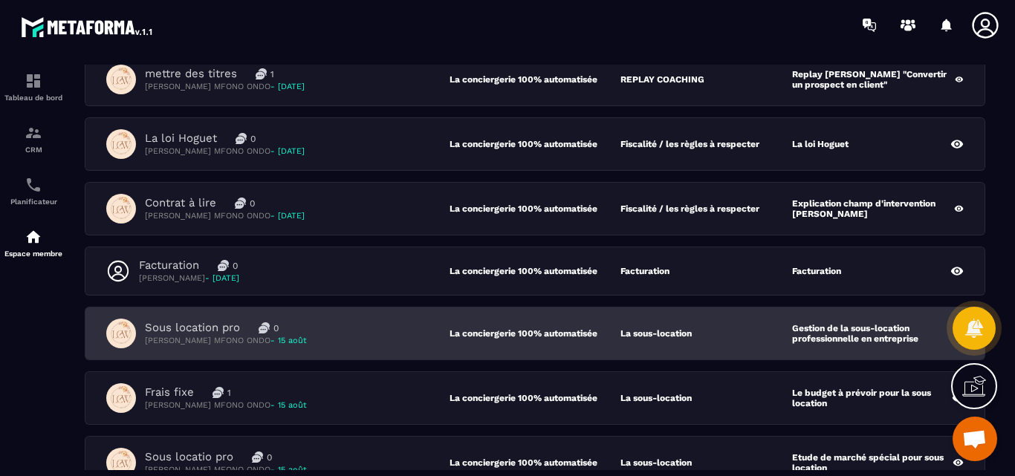
click at [196, 330] on p "Sous location pro" at bounding box center [192, 328] width 95 height 14
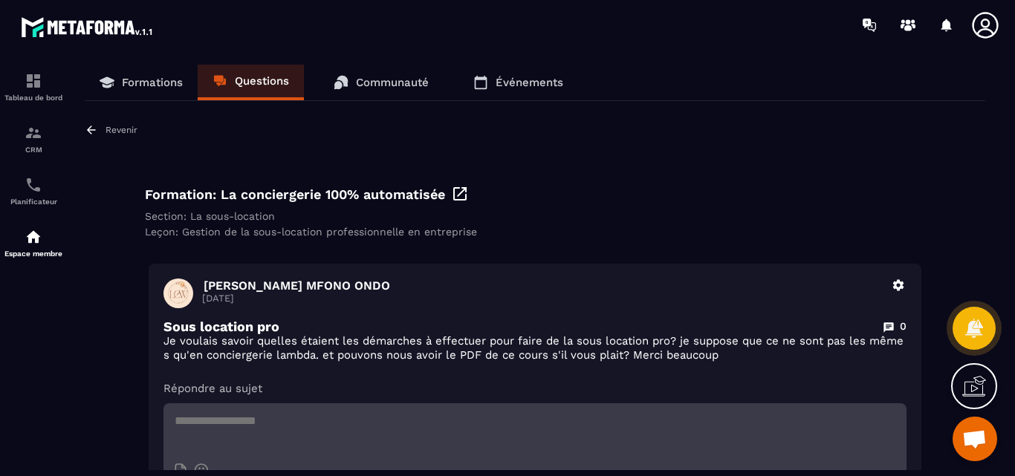
click at [123, 129] on p "Revenir" at bounding box center [122, 130] width 32 height 10
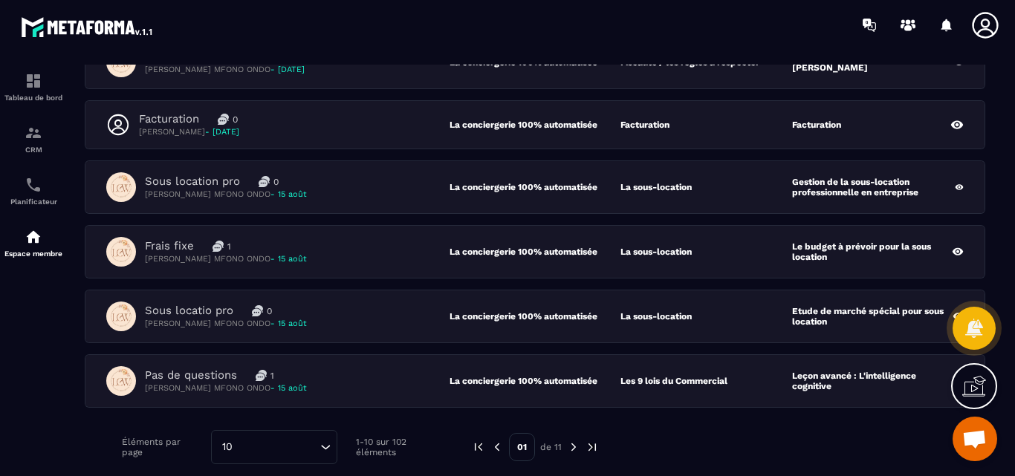
scroll to position [446, 0]
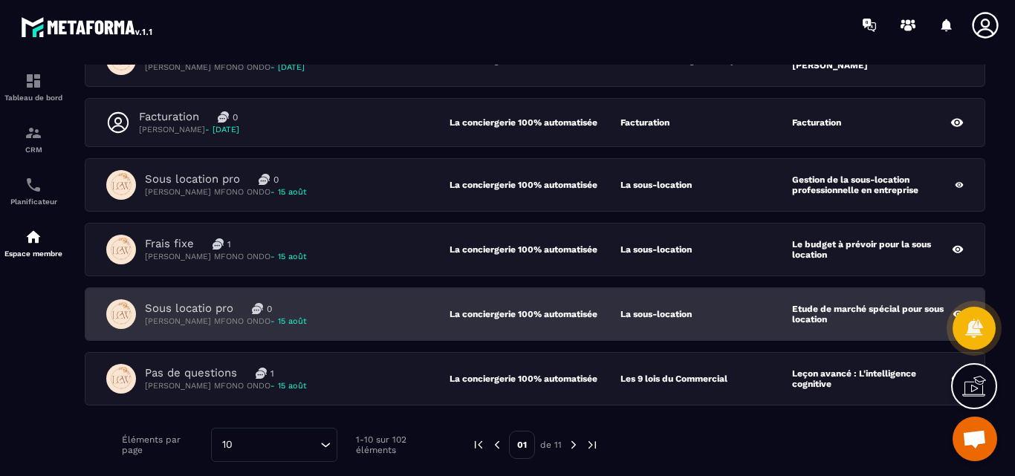
click at [201, 305] on p "Sous locatio pro" at bounding box center [189, 309] width 88 height 14
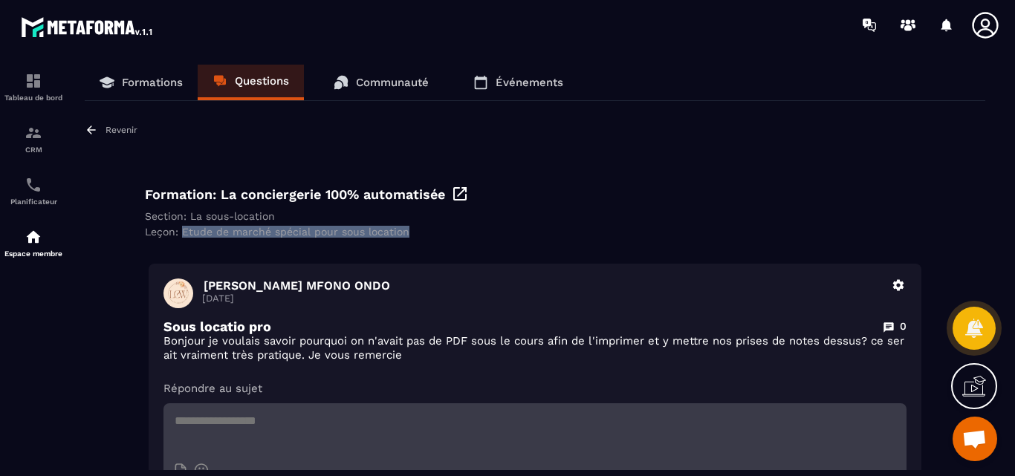
drag, startPoint x: 183, startPoint y: 230, endPoint x: 418, endPoint y: 233, distance: 235.6
click at [418, 233] on div "Leçon: Etude de marché spécial pour sous location" at bounding box center [535, 232] width 780 height 12
copy div "Etude de marché spécial pour sous location"
click at [459, 195] on icon at bounding box center [459, 193] width 13 height 13
click at [120, 128] on p "Revenir" at bounding box center [122, 130] width 32 height 10
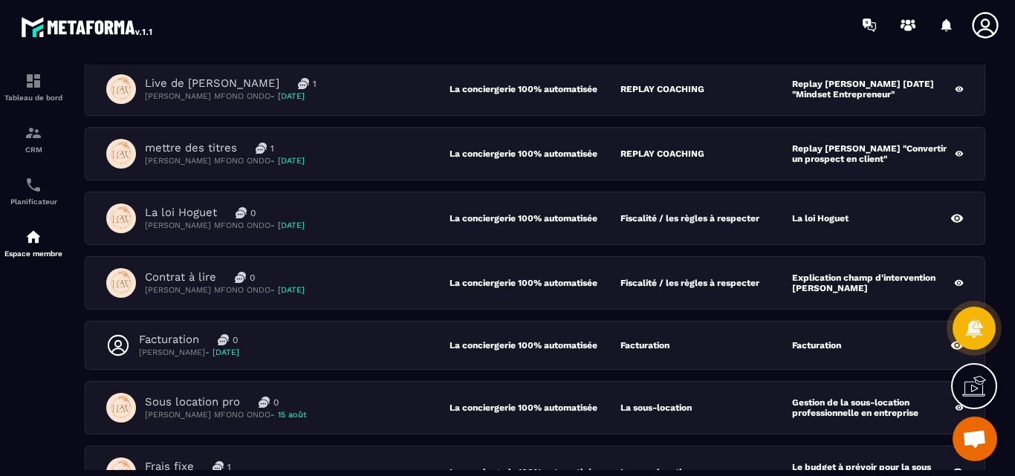
scroll to position [297, 0]
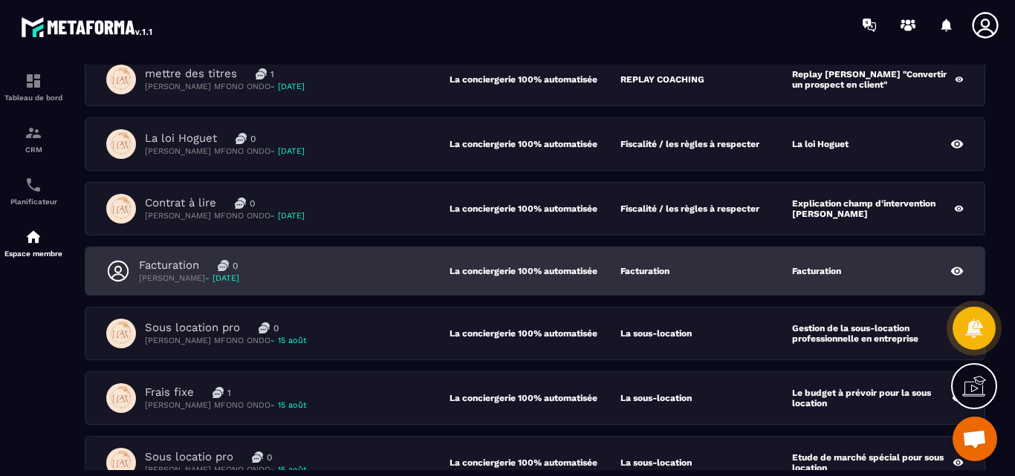
click at [156, 263] on p "Facturation" at bounding box center [169, 266] width 60 height 14
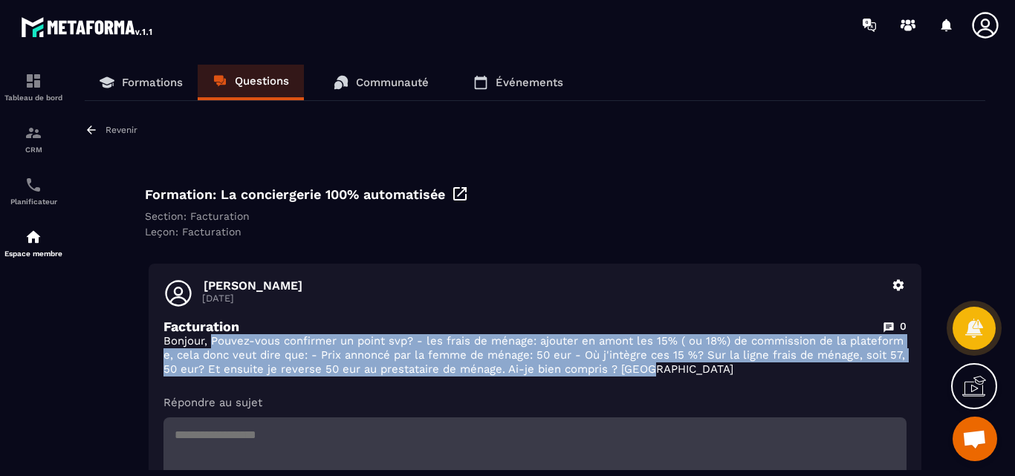
drag, startPoint x: 675, startPoint y: 370, endPoint x: 213, endPoint y: 343, distance: 462.4
click at [213, 343] on p "Bonjour, Pouvez-vous confirmer un point svp? - les frais de ménage: ajouter en …" at bounding box center [535, 355] width 743 height 42
copy p "Pouvez-vous confirmer un point svp? - les frais de ménage: ajouter en amont les…"
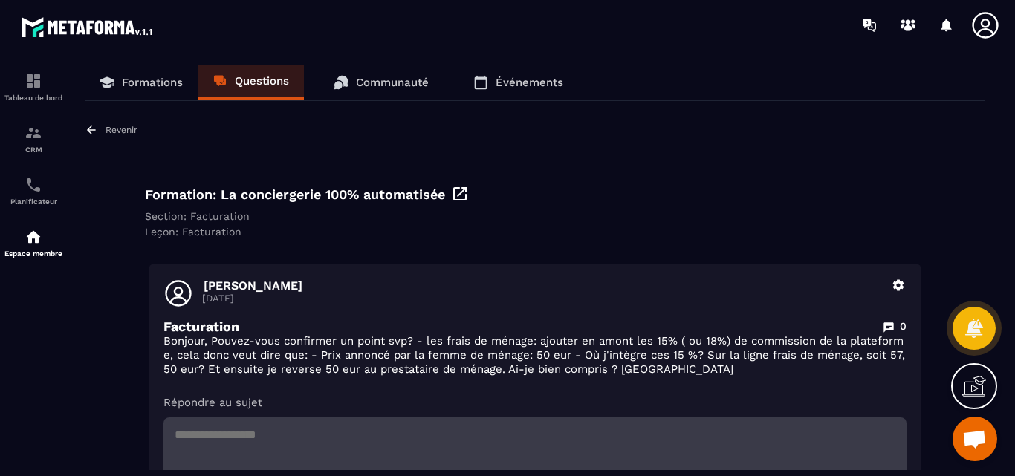
click at [111, 136] on div "Revenir" at bounding box center [111, 129] width 53 height 13
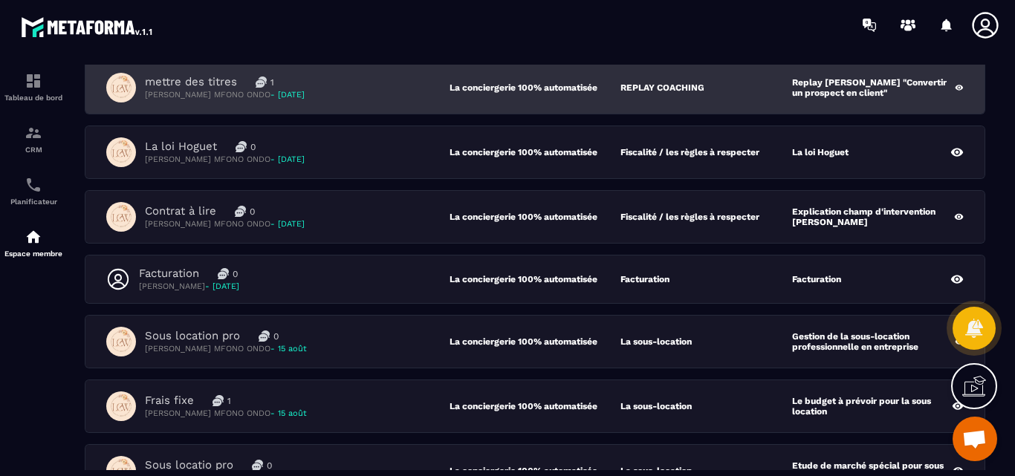
scroll to position [297, 0]
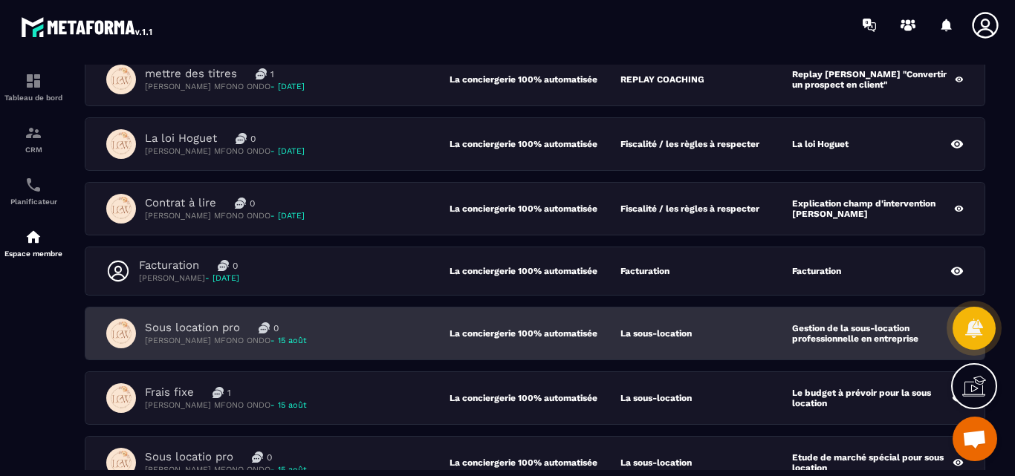
click at [213, 328] on p "Sous location pro" at bounding box center [192, 328] width 95 height 14
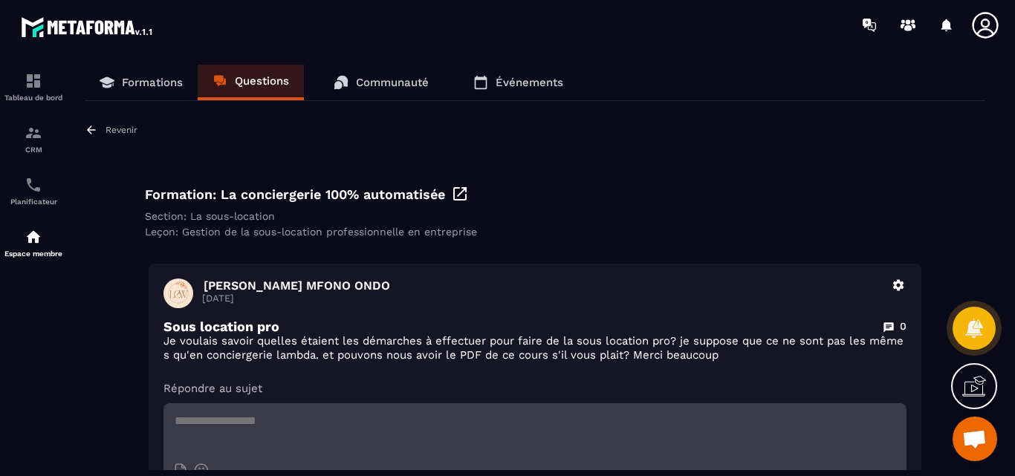
click at [460, 190] on icon at bounding box center [460, 194] width 18 height 18
click at [114, 120] on div "Formations Questions Communauté Événements Revenir Formation: La conciergerie 1…" at bounding box center [535, 268] width 931 height 406
click at [117, 132] on p "Revenir" at bounding box center [122, 130] width 32 height 10
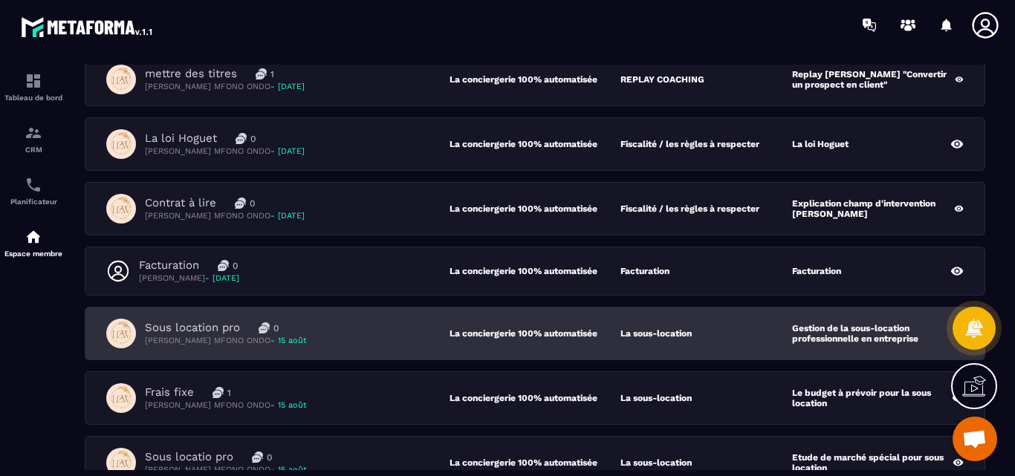
scroll to position [372, 0]
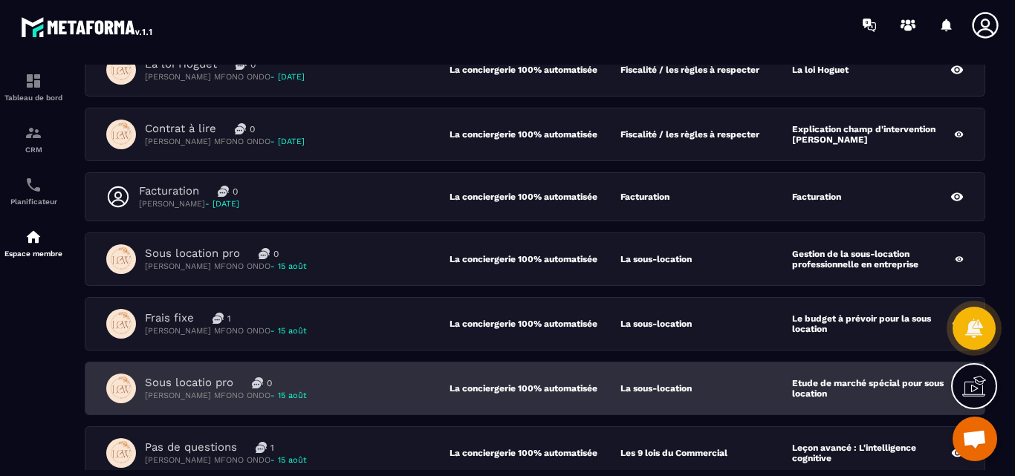
click at [200, 381] on p "Sous locatio pro" at bounding box center [189, 383] width 88 height 14
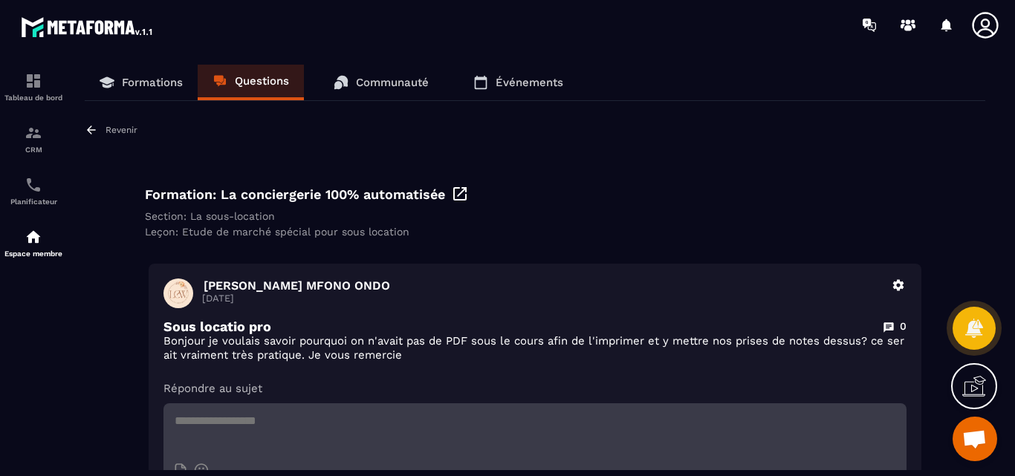
click at [458, 193] on icon at bounding box center [460, 194] width 18 height 18
